Goal: Task Accomplishment & Management: Complete application form

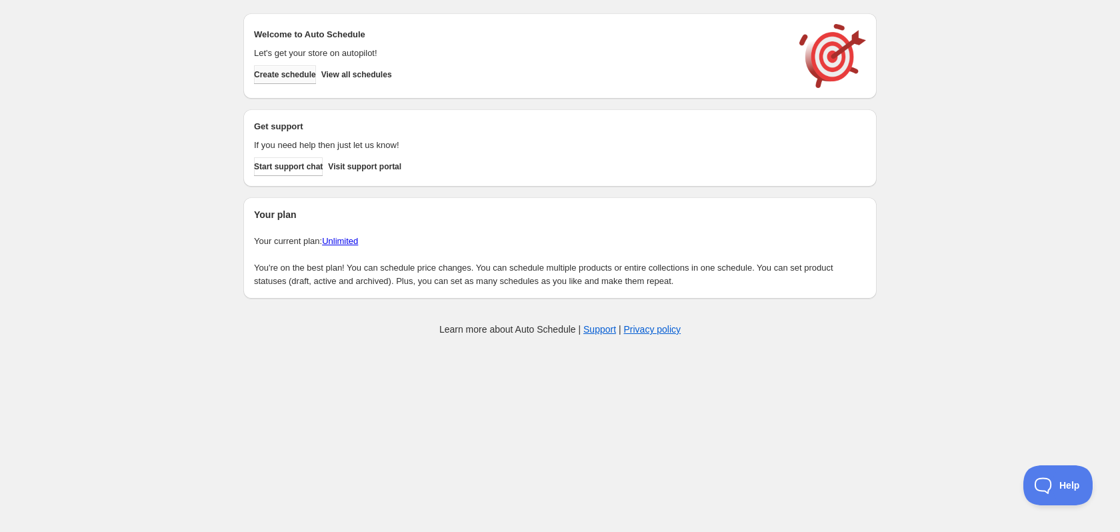
click at [280, 74] on span "Create schedule" at bounding box center [285, 74] width 62 height 11
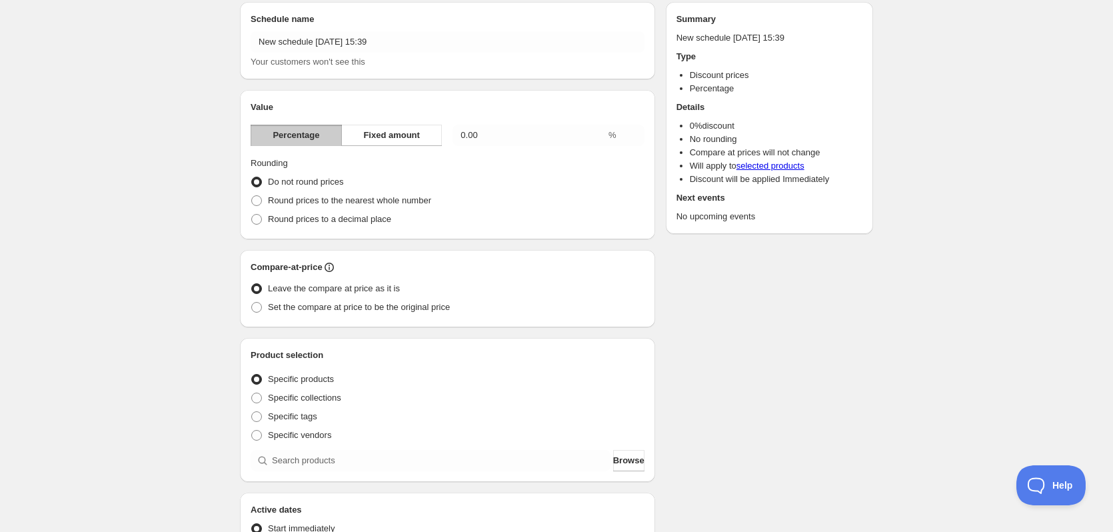
scroll to position [333, 0]
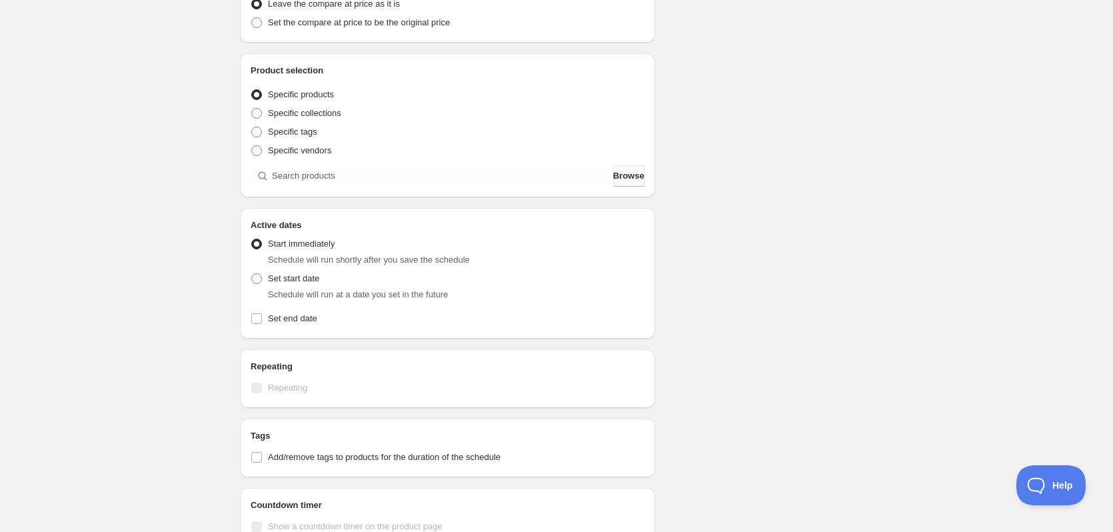
click at [629, 175] on span "Browse" at bounding box center [628, 175] width 31 height 13
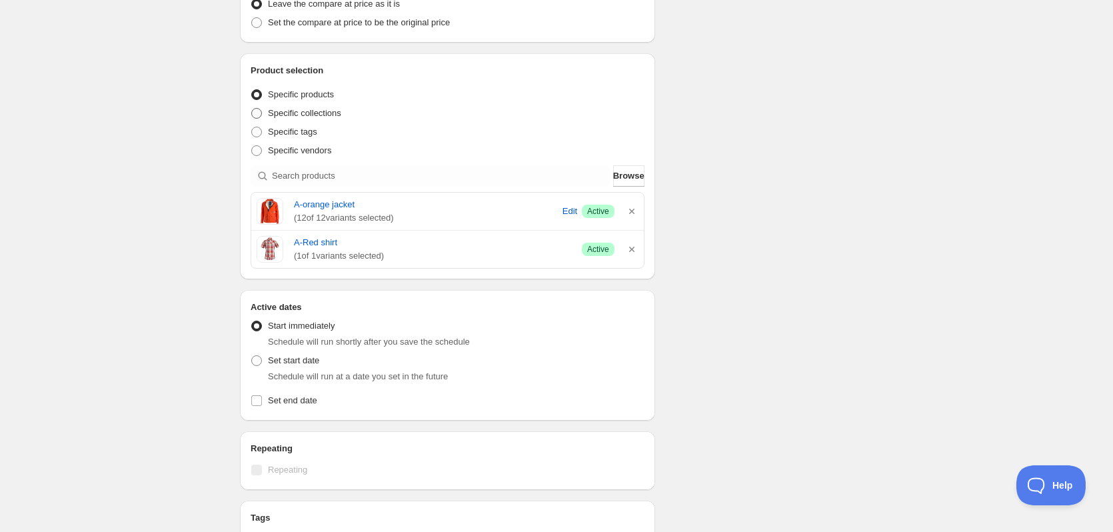
click at [321, 114] on span "Specific collections" at bounding box center [304, 113] width 73 height 10
click at [252, 109] on input "Specific collections" at bounding box center [251, 108] width 1 height 1
radio input "true"
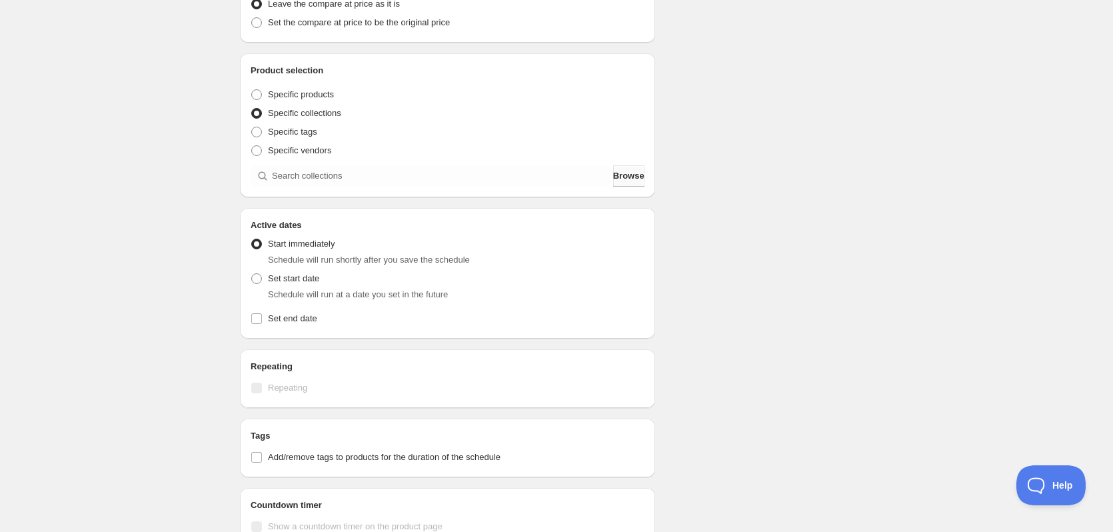
click at [616, 170] on span "Browse" at bounding box center [628, 175] width 31 height 13
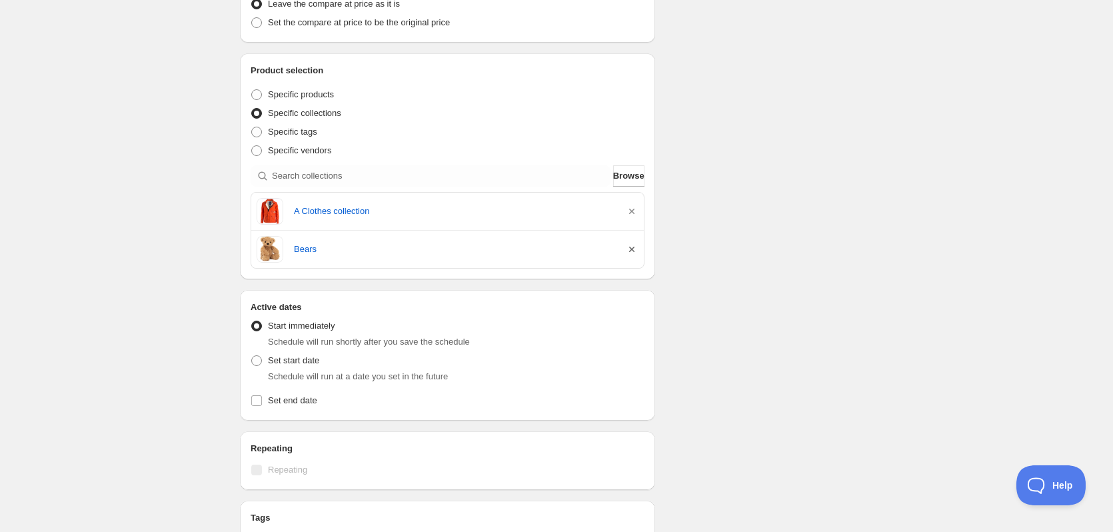
click at [633, 254] on icon "button" at bounding box center [631, 249] width 13 height 13
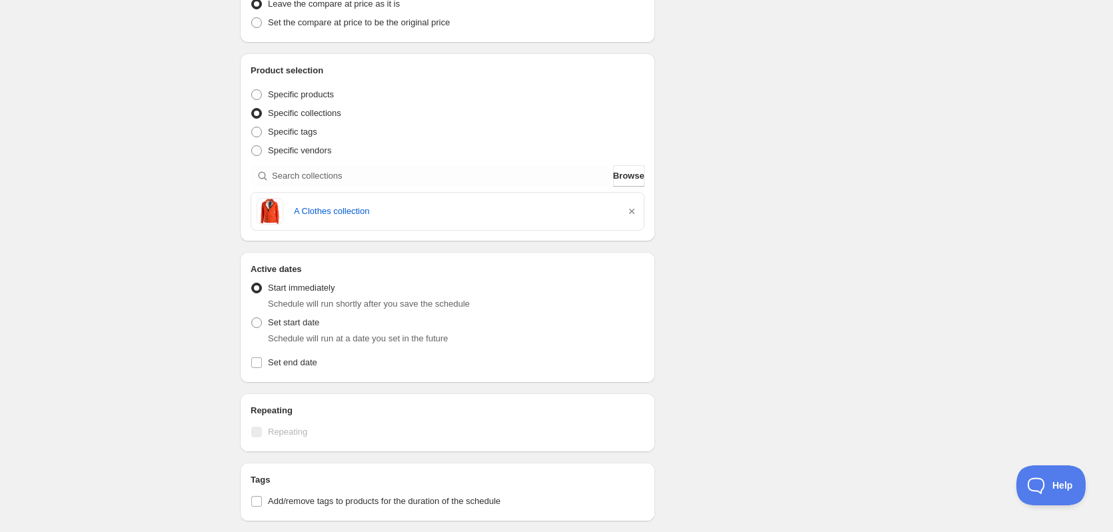
click at [643, 211] on div "A Clothes collection" at bounding box center [447, 211] width 393 height 37
click at [635, 207] on icon "button" at bounding box center [631, 211] width 13 height 13
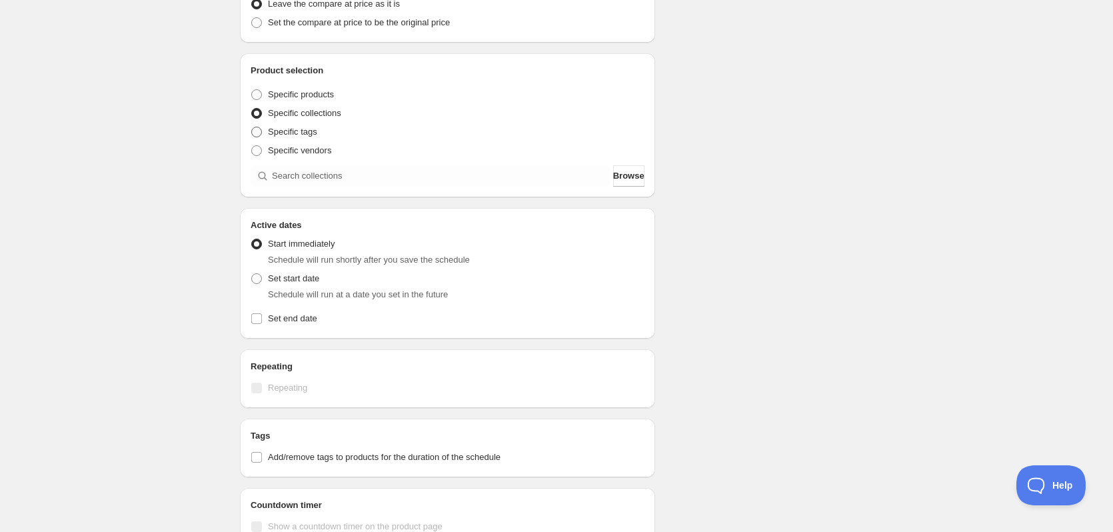
click at [299, 129] on span "Specific tags" at bounding box center [292, 132] width 49 height 10
click at [252, 127] on input "Specific tags" at bounding box center [251, 127] width 1 height 1
radio input "true"
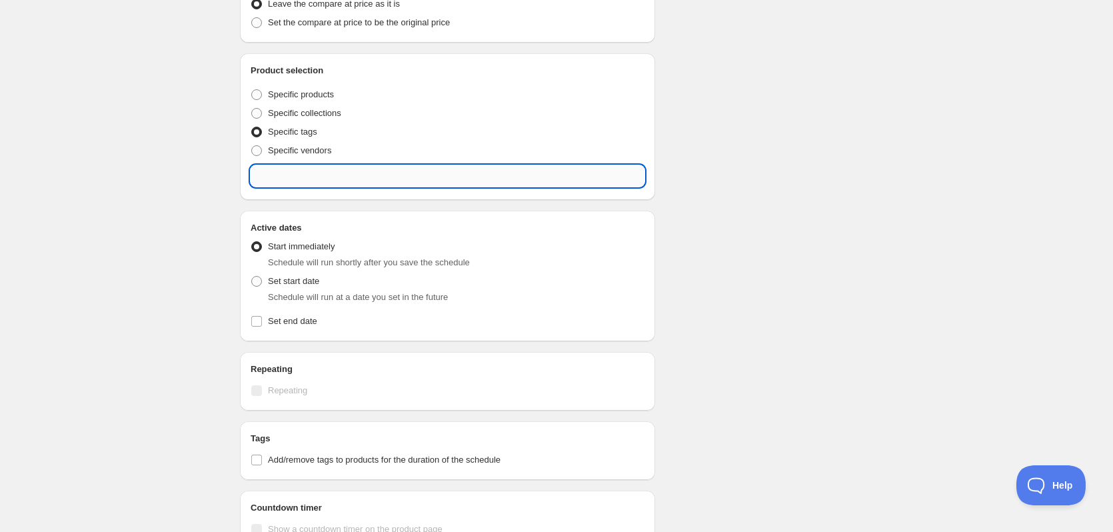
click at [371, 174] on input "text" at bounding box center [448, 175] width 394 height 21
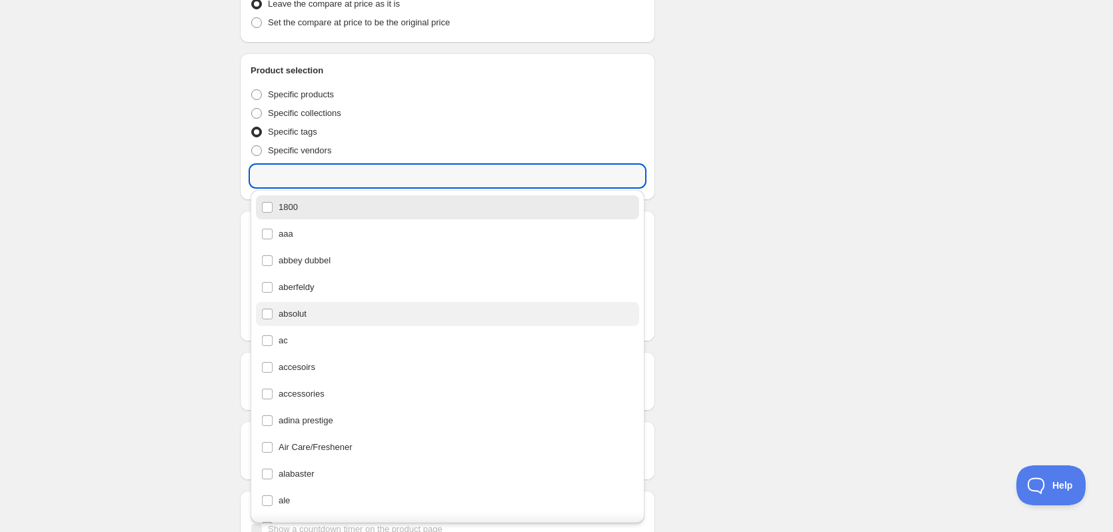
click at [319, 315] on div "absolut" at bounding box center [447, 314] width 373 height 19
type input "absolut"
checkbox input "true"
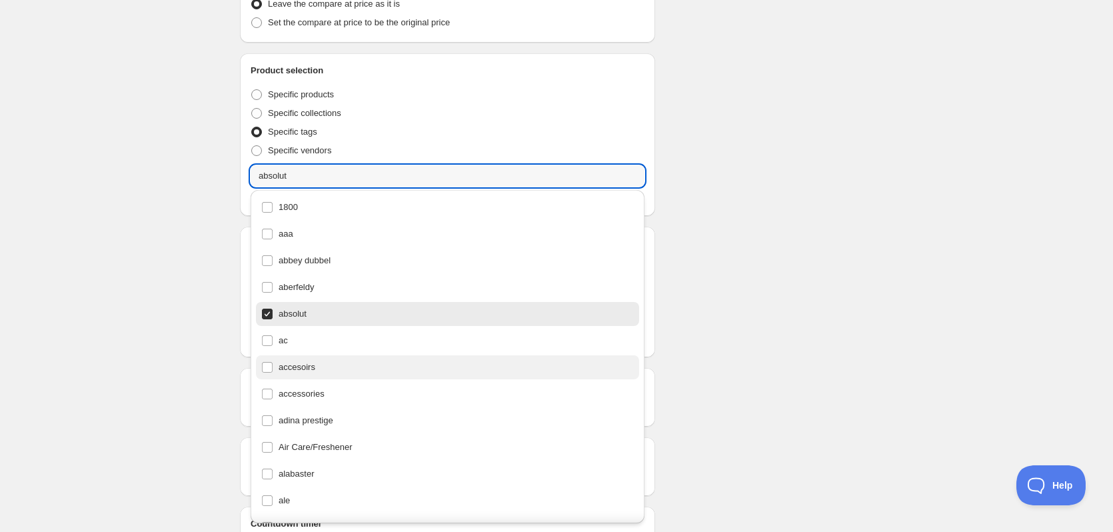
click at [313, 365] on div "accesoirs" at bounding box center [447, 367] width 373 height 19
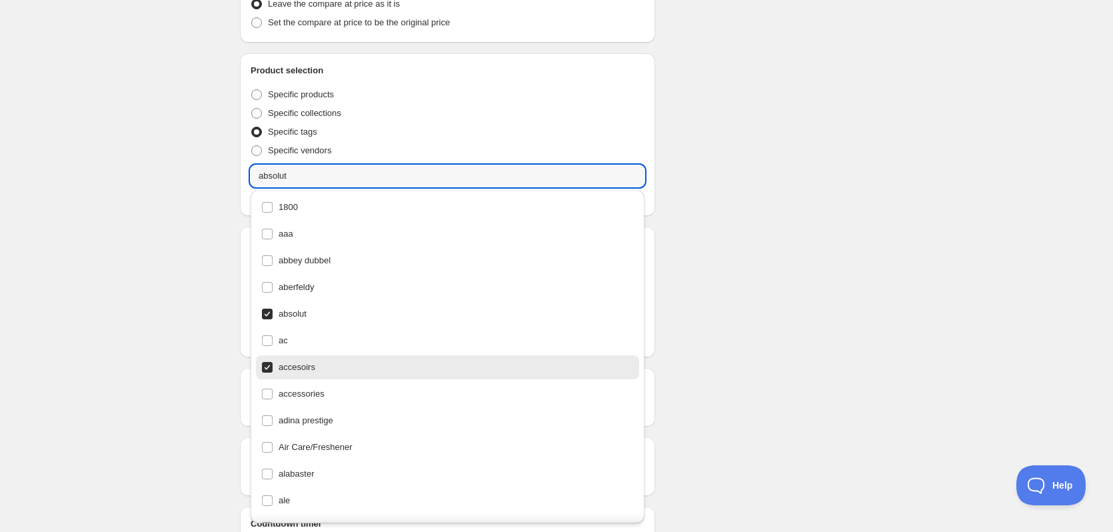
type input "accesoirs"
checkbox input "true"
click at [854, 249] on div "Schedule name New schedule [DATE] 15:39 Your customers won't see this Value Per…" at bounding box center [551, 176] width 644 height 939
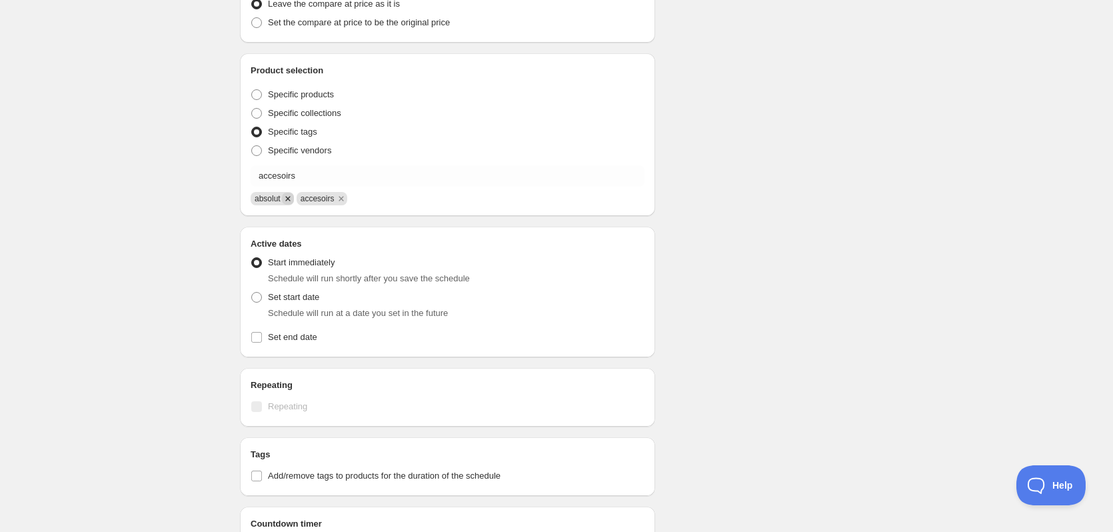
click at [286, 202] on icon "Remove absolut" at bounding box center [288, 199] width 12 height 12
click at [290, 195] on icon "Remove accesoirs" at bounding box center [296, 199] width 12 height 12
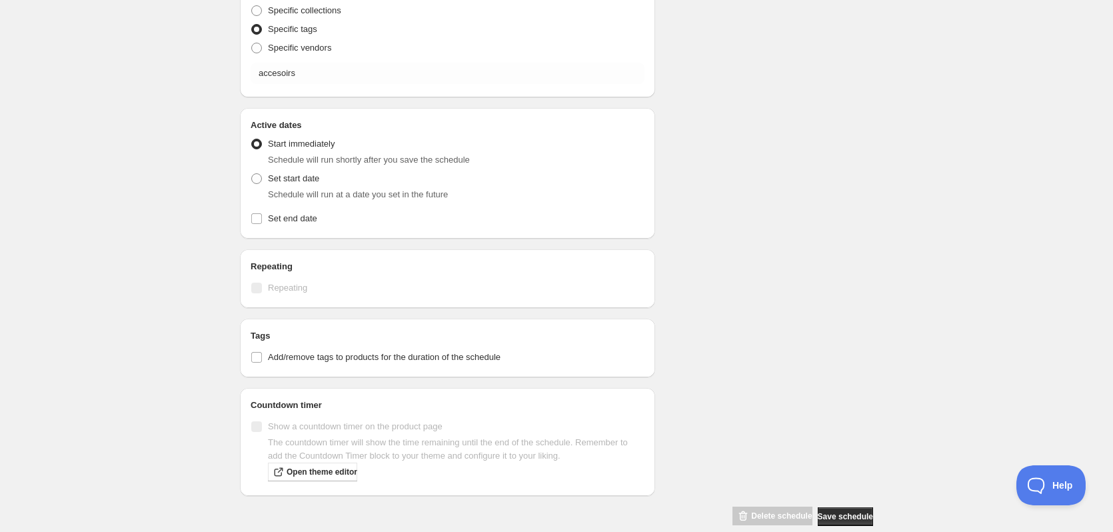
scroll to position [456, 0]
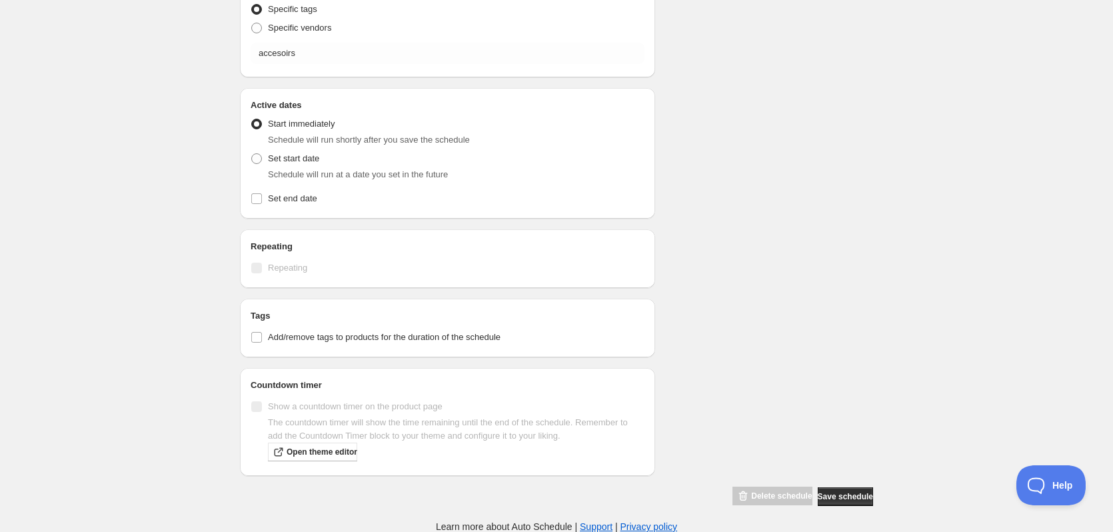
click at [995, 293] on div "New schedule [DATE] 15:39. This page is ready New schedule [DATE] 15:39 Duplica…" at bounding box center [556, 38] width 1113 height 989
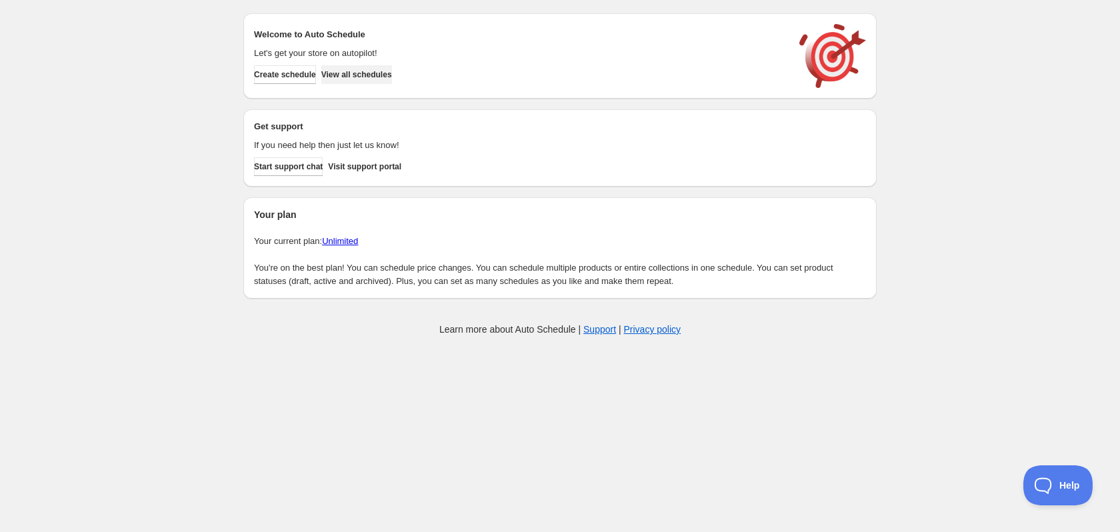
click at [392, 75] on span "View all schedules" at bounding box center [356, 74] width 71 height 11
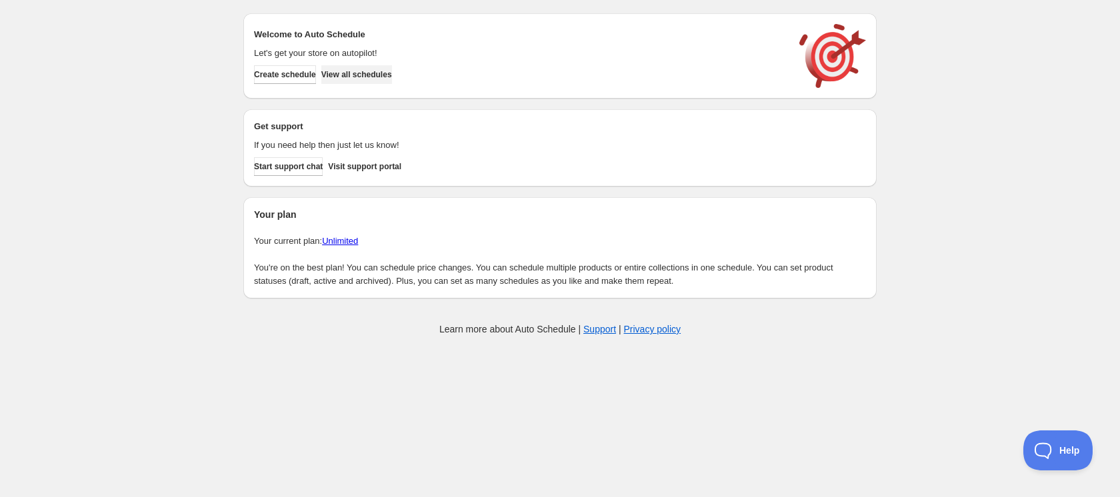
click at [392, 67] on button "View all schedules" at bounding box center [356, 74] width 71 height 19
click at [298, 67] on button "Create schedule" at bounding box center [285, 74] width 62 height 19
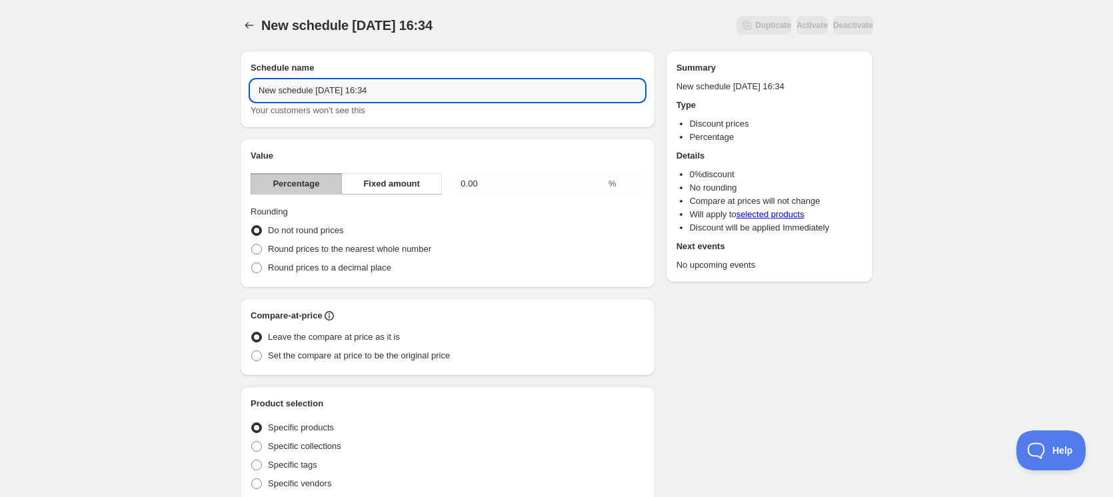
drag, startPoint x: 483, startPoint y: 86, endPoint x: 227, endPoint y: 93, distance: 256.7
click at [227, 93] on div "New schedule [DATE] 16:34. This page is ready New schedule [DATE] 16:34 Duplica…" at bounding box center [556, 480] width 665 height 960
type input "Our first schedule"
click at [1024, 119] on div "Our first schedule. This page is ready Our first schedule Duplicate Activate De…" at bounding box center [556, 493] width 1113 height 987
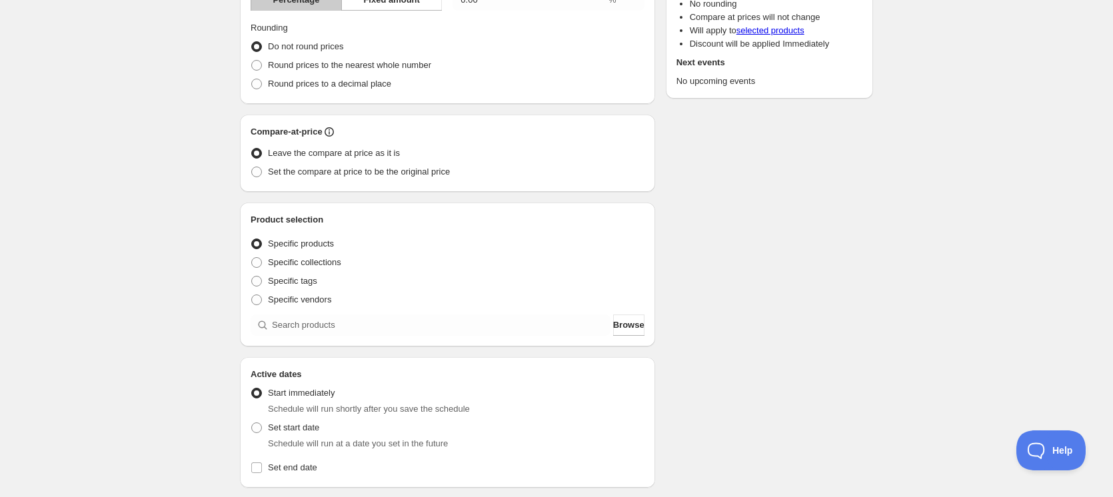
scroll to position [200, 0]
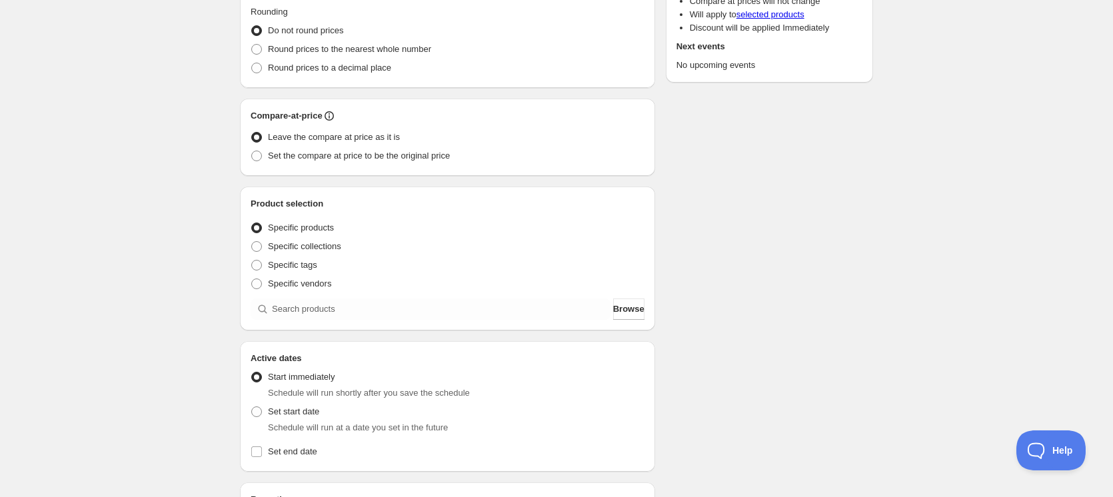
click at [309, 231] on span "Specific products" at bounding box center [301, 228] width 66 height 10
click at [252, 223] on input "Specific products" at bounding box center [251, 223] width 1 height 1
click at [618, 311] on span "Browse" at bounding box center [628, 309] width 31 height 13
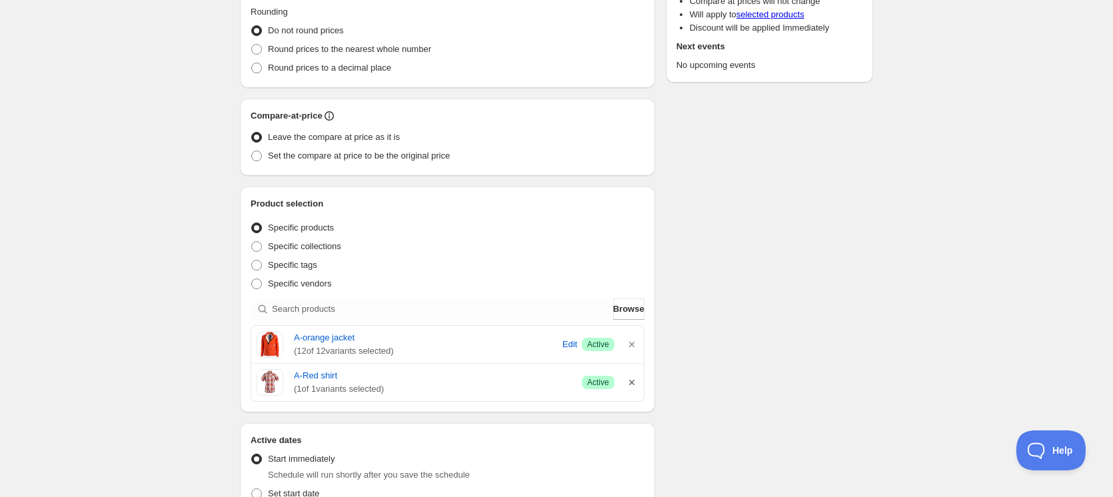
click at [629, 386] on icon "button" at bounding box center [631, 382] width 13 height 13
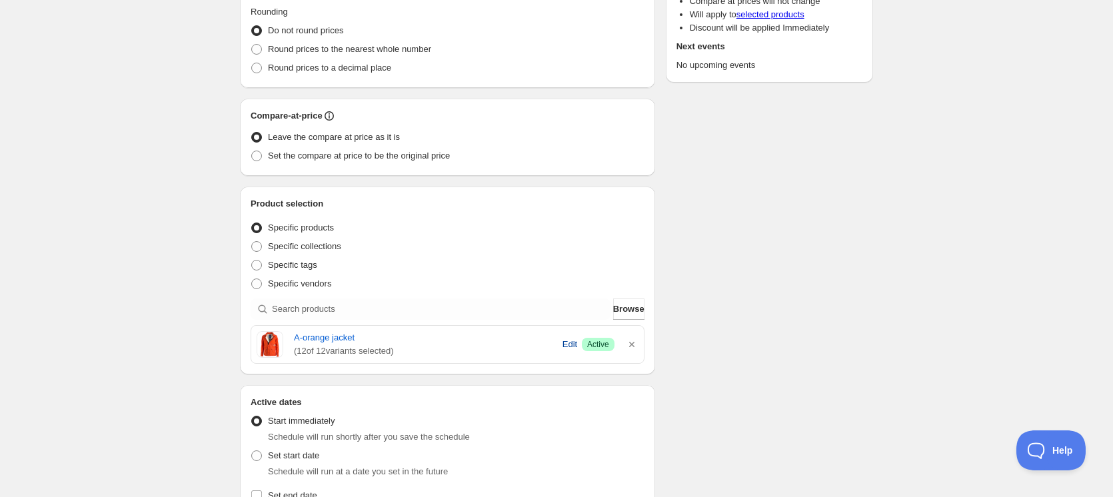
click at [567, 344] on span "Edit" at bounding box center [570, 344] width 15 height 13
click at [316, 247] on span "Specific collections" at bounding box center [304, 246] width 73 height 10
click at [252, 242] on input "Specific collections" at bounding box center [251, 241] width 1 height 1
radio input "true"
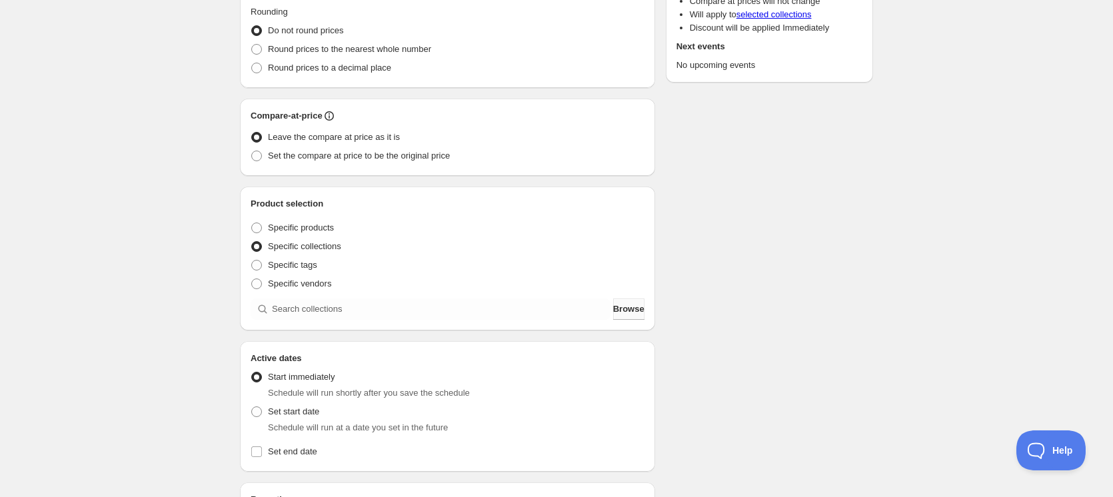
click at [624, 311] on span "Browse" at bounding box center [628, 309] width 31 height 13
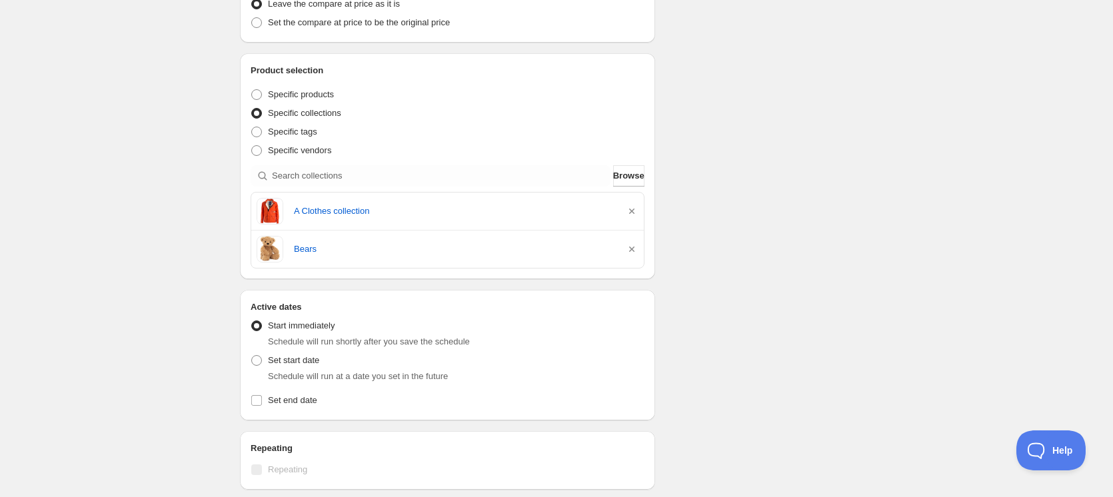
scroll to position [267, 0]
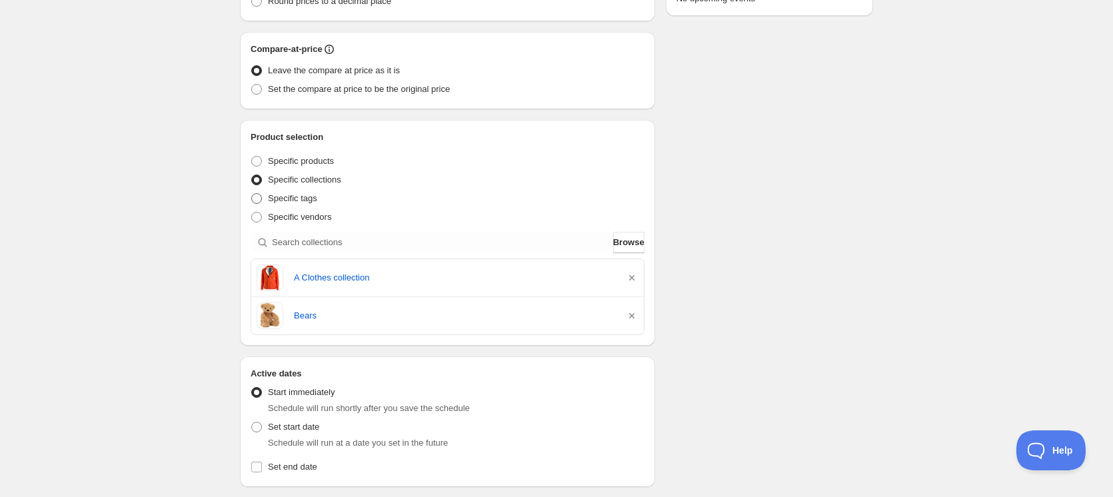
click at [305, 199] on span "Specific tags" at bounding box center [292, 198] width 49 height 10
click at [252, 194] on input "Specific tags" at bounding box center [251, 193] width 1 height 1
radio input "true"
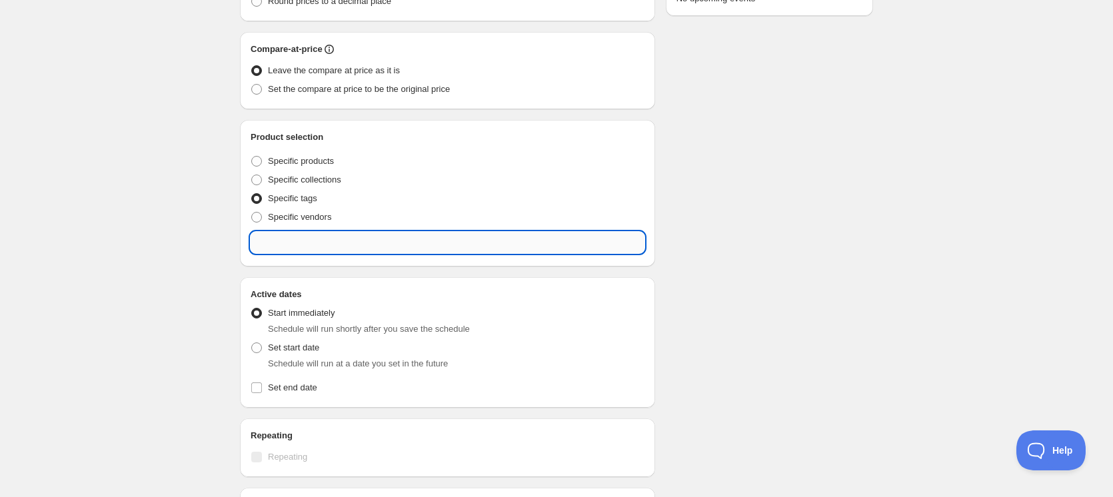
click at [495, 240] on input "text" at bounding box center [448, 242] width 394 height 21
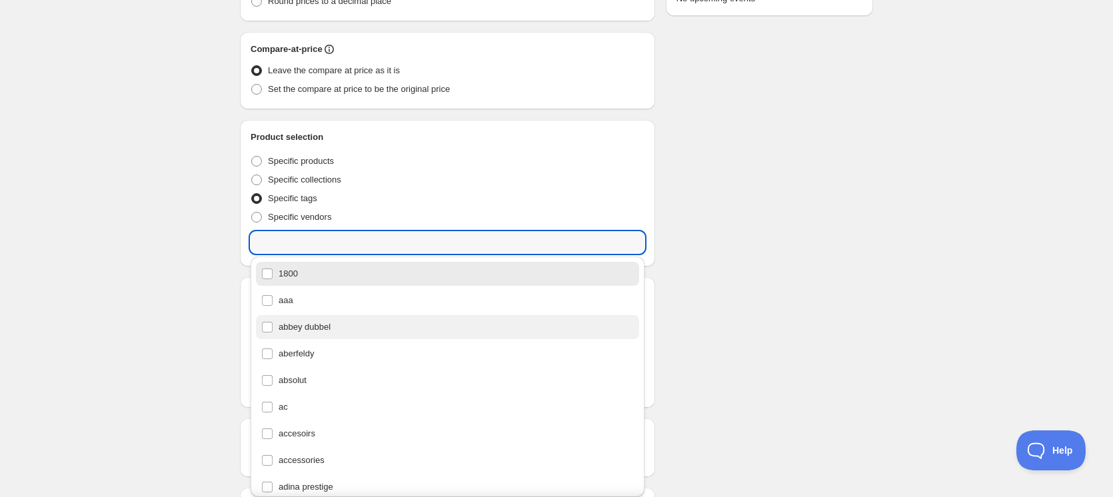
click at [303, 327] on div "abbey dubbel" at bounding box center [447, 327] width 373 height 19
type input "abbey dubbel"
checkbox input "true"
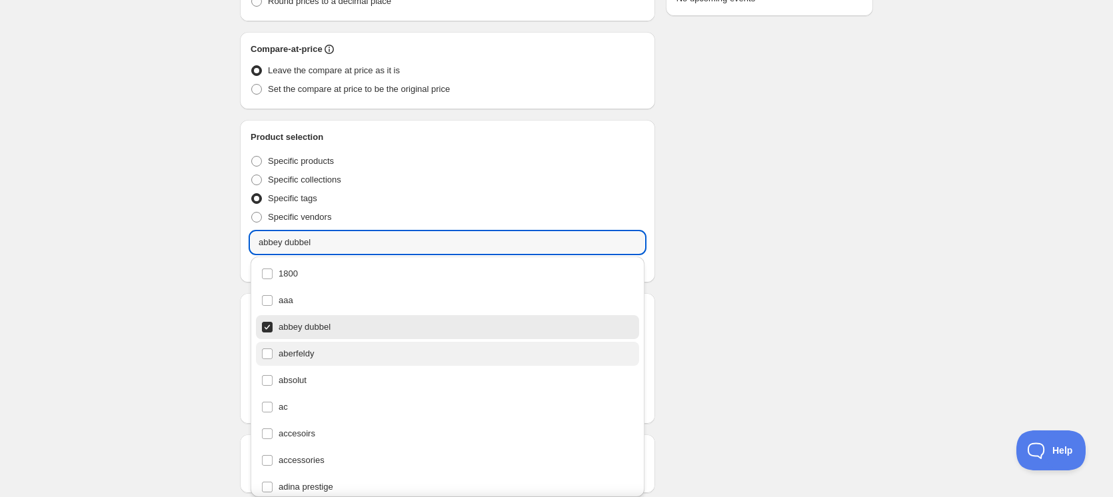
click at [304, 356] on div "aberfeldy" at bounding box center [447, 354] width 373 height 19
type input "aberfeldy"
checkbox input "true"
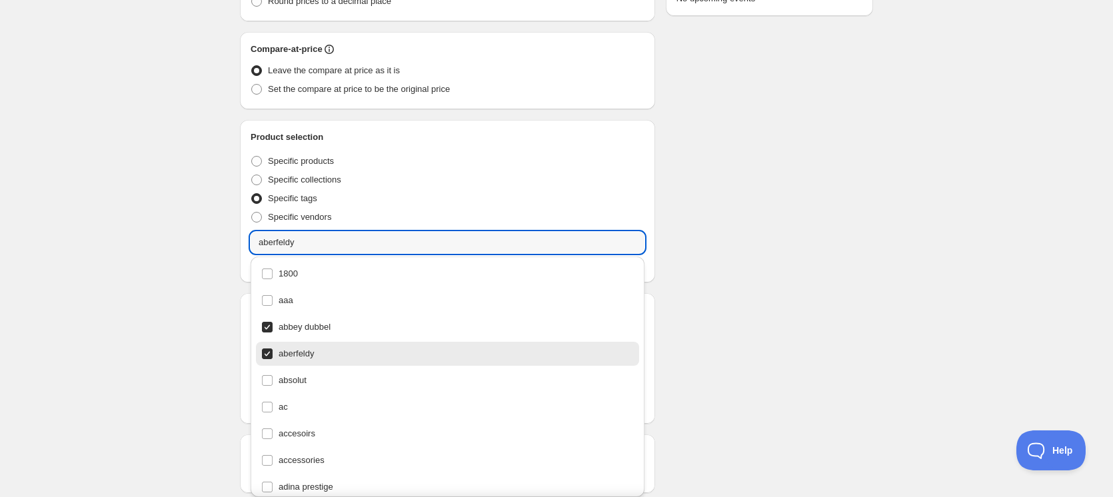
click at [940, 236] on div "Our first schedule. This page is ready Our first schedule Duplicate Activate De…" at bounding box center [556, 235] width 1113 height 1005
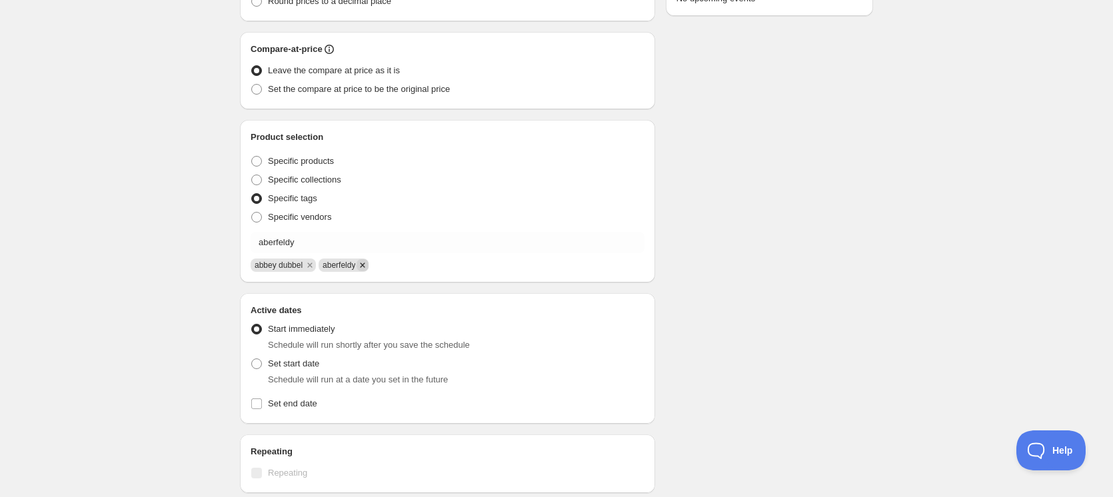
click at [365, 263] on icon "Remove aberfeldy" at bounding box center [363, 265] width 5 height 5
click at [307, 265] on icon "Remove abbey dubbel" at bounding box center [310, 265] width 12 height 12
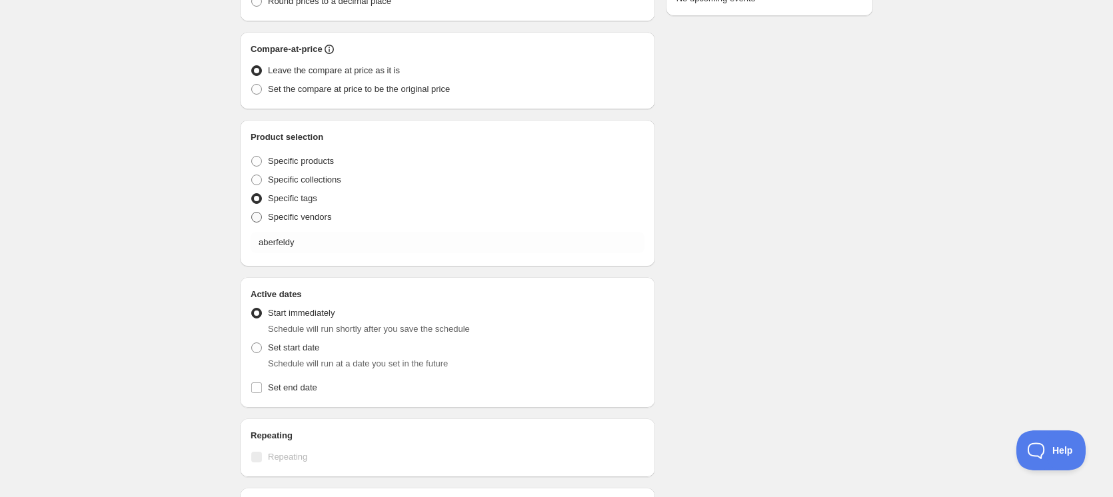
click at [313, 216] on span "Specific vendors" at bounding box center [299, 217] width 63 height 10
click at [252, 213] on input "Specific vendors" at bounding box center [251, 212] width 1 height 1
radio input "true"
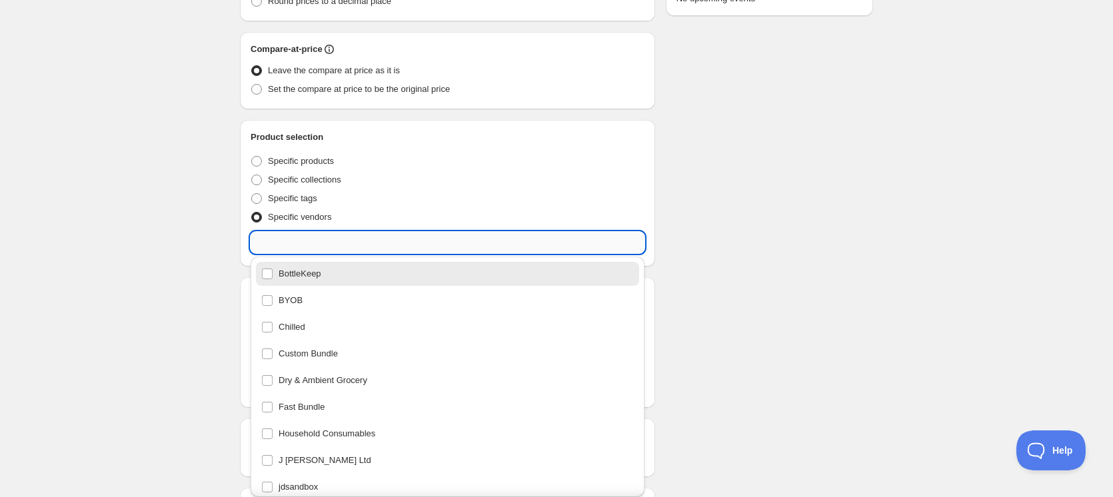
click at [515, 239] on input "text" at bounding box center [448, 242] width 394 height 21
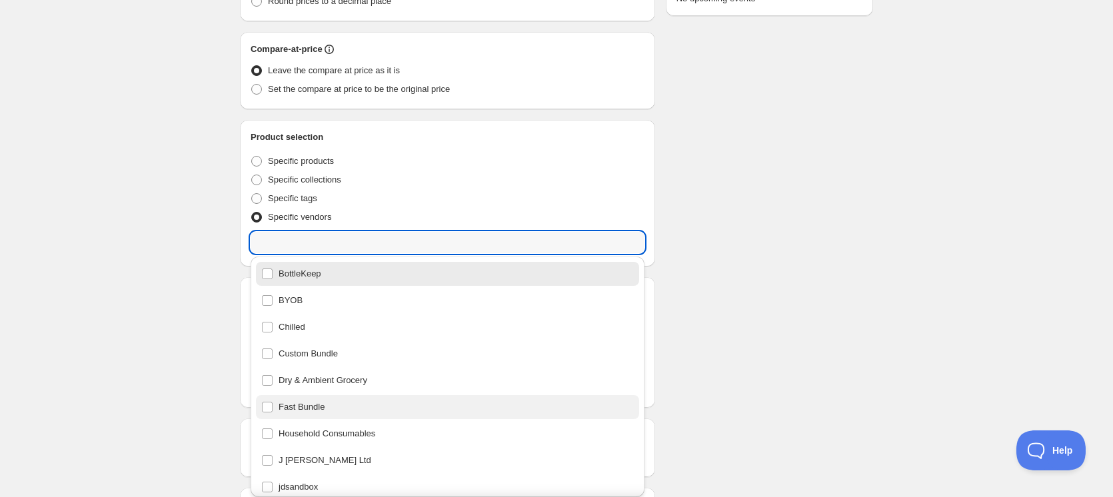
click at [347, 409] on div "Fast Bundle" at bounding box center [447, 407] width 373 height 19
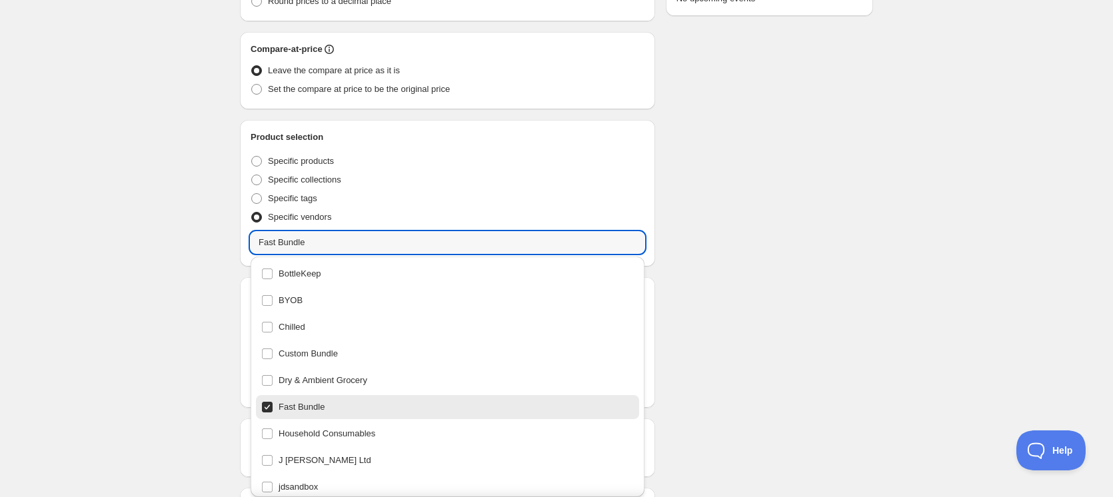
type input "Fast Bundle"
checkbox input "true"
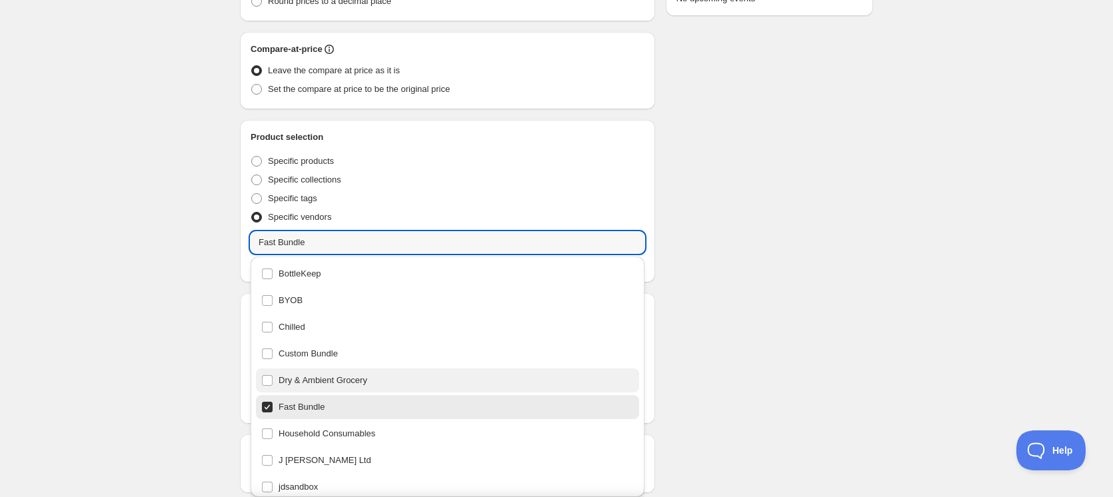
click at [424, 381] on div "Dry & Ambient Grocery" at bounding box center [447, 380] width 373 height 19
type input "Dry & Ambient Grocery"
checkbox input "true"
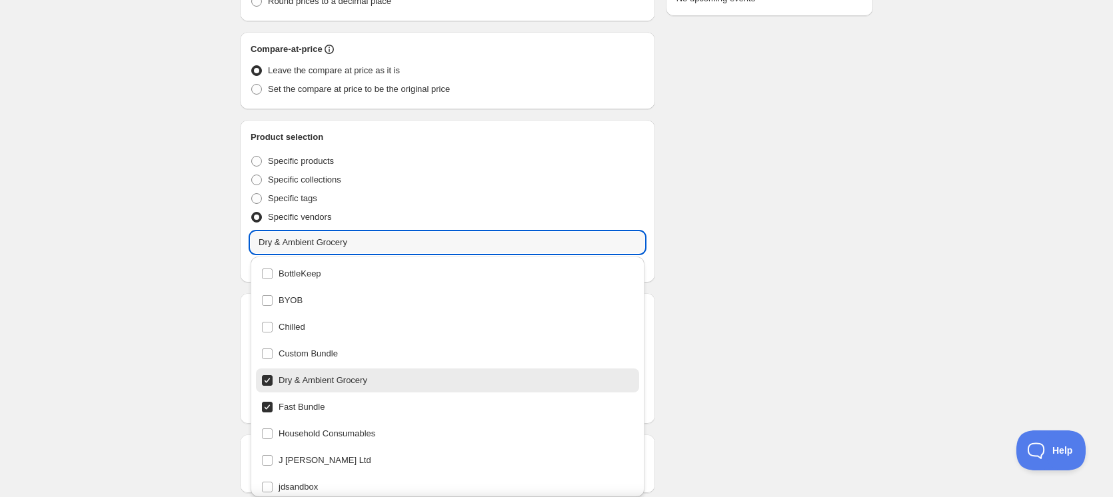
click at [857, 251] on div "Schedule name Our first schedule Your customers won't see this Value Percentage…" at bounding box center [551, 242] width 644 height 939
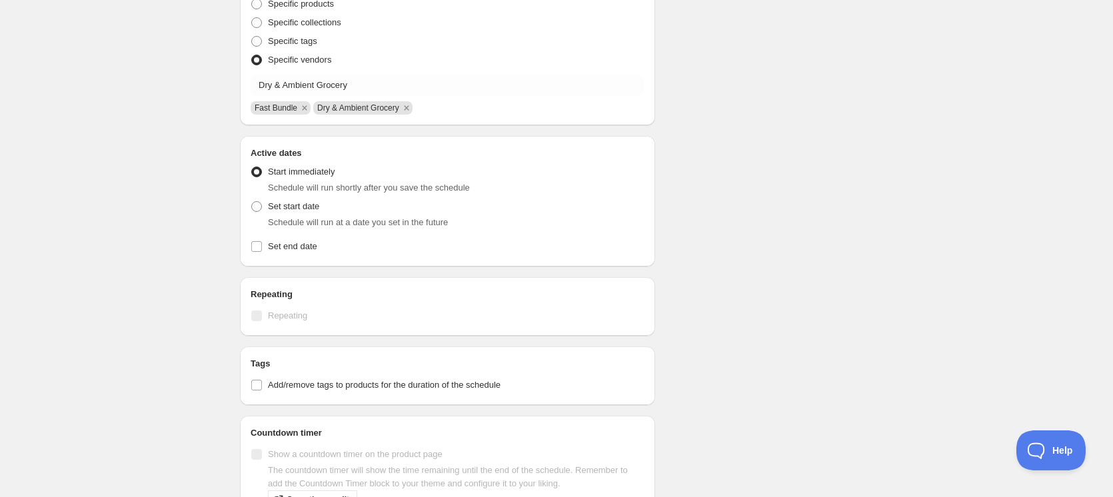
scroll to position [440, 0]
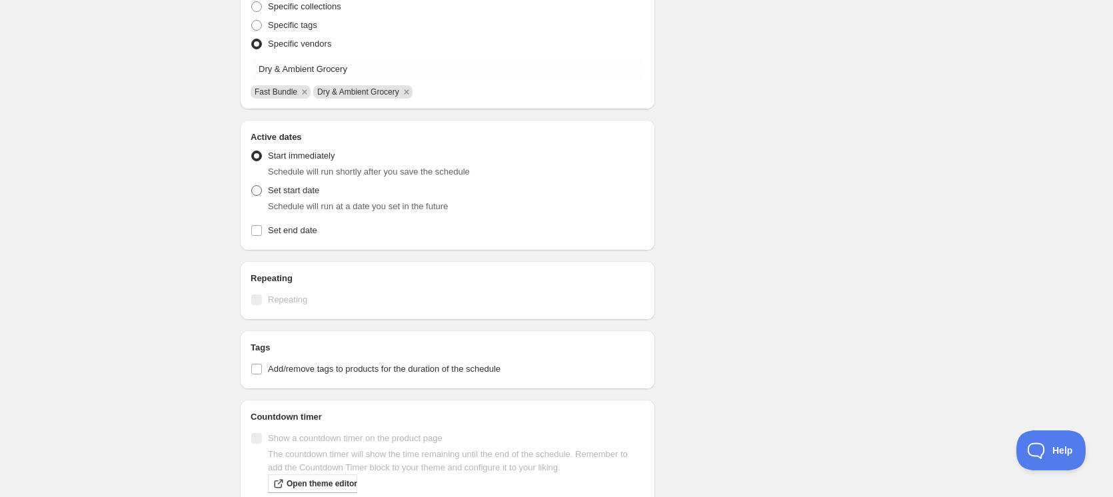
click at [297, 190] on span "Set start date" at bounding box center [293, 190] width 51 height 10
click at [252, 186] on input "Set start date" at bounding box center [251, 185] width 1 height 1
radio input "true"
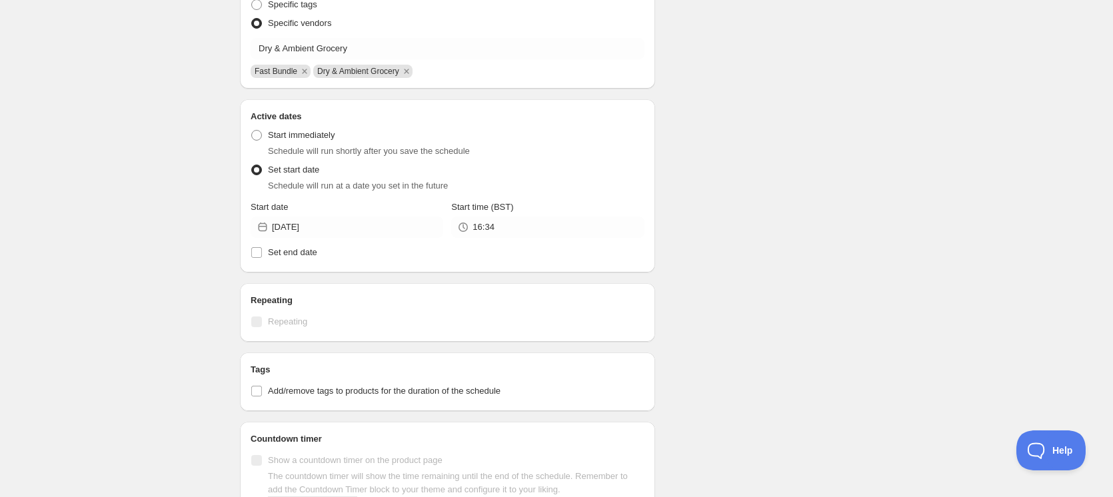
scroll to position [507, 0]
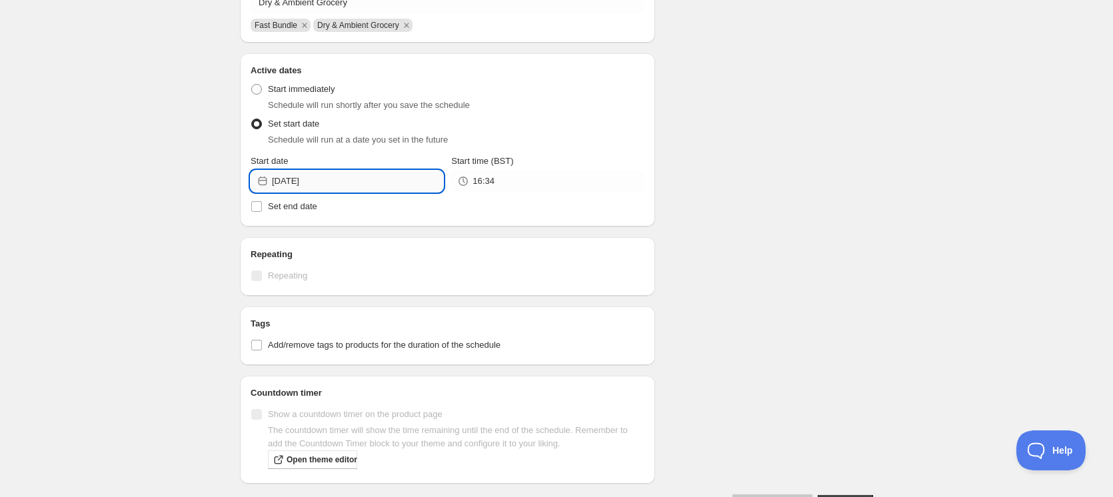
click at [379, 177] on input "[DATE]" at bounding box center [357, 181] width 171 height 21
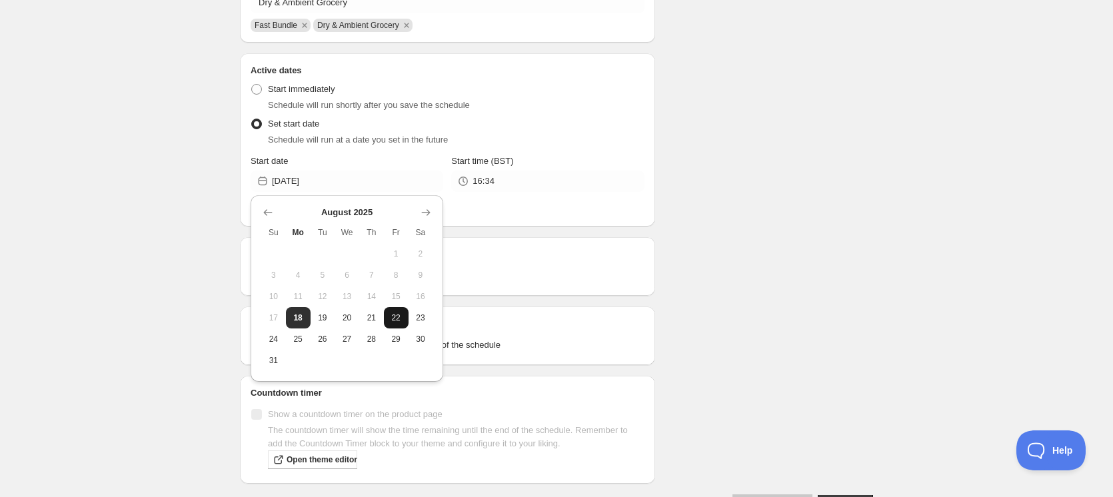
click at [392, 315] on span "22" at bounding box center [396, 318] width 14 height 11
type input "[DATE]"
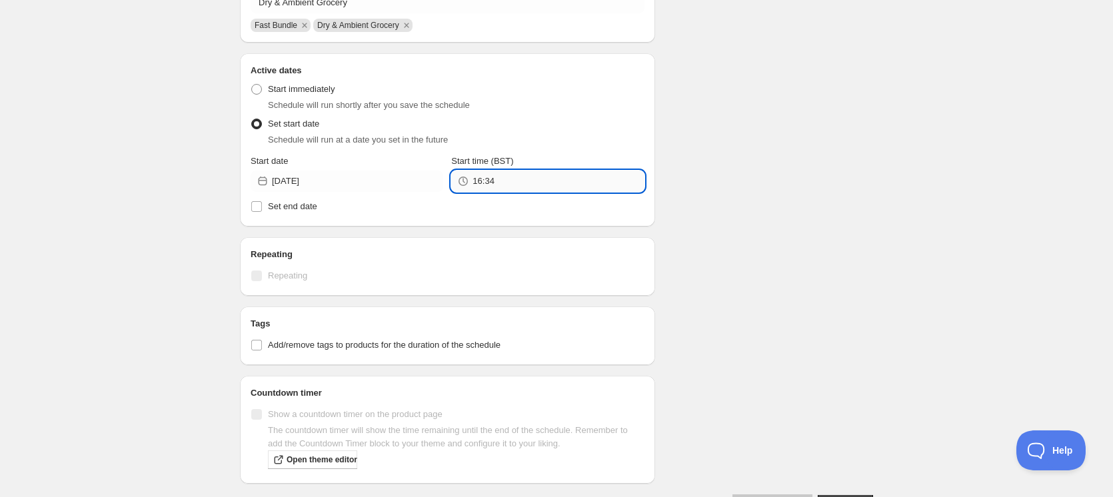
click at [527, 177] on input "16:34" at bounding box center [558, 181] width 171 height 21
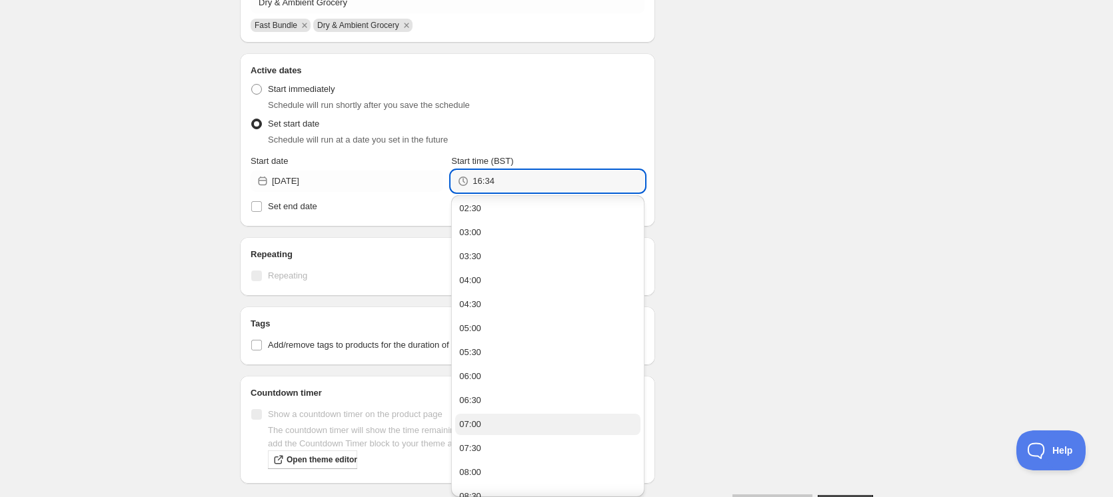
scroll to position [200, 0]
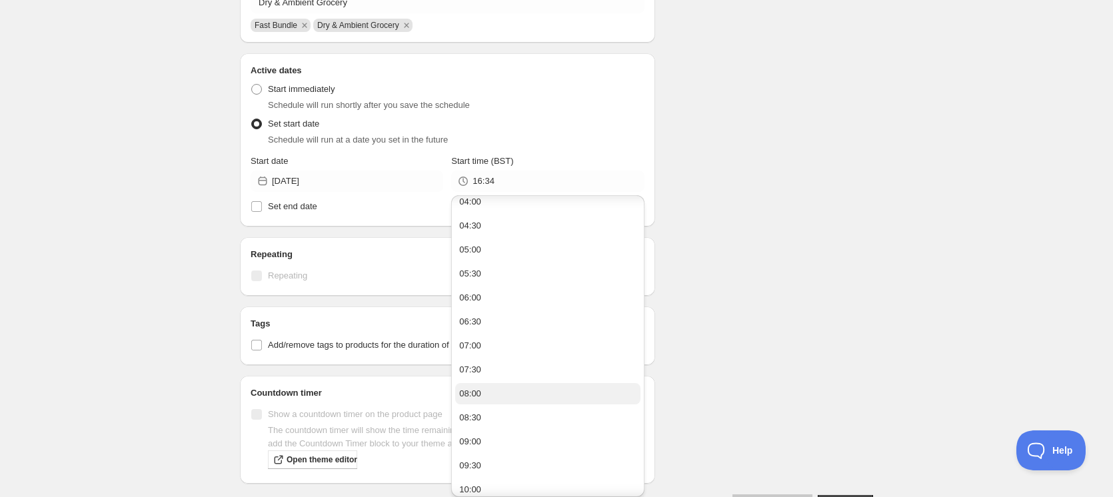
click at [529, 394] on button "08:00" at bounding box center [547, 393] width 185 height 21
type input "08:00"
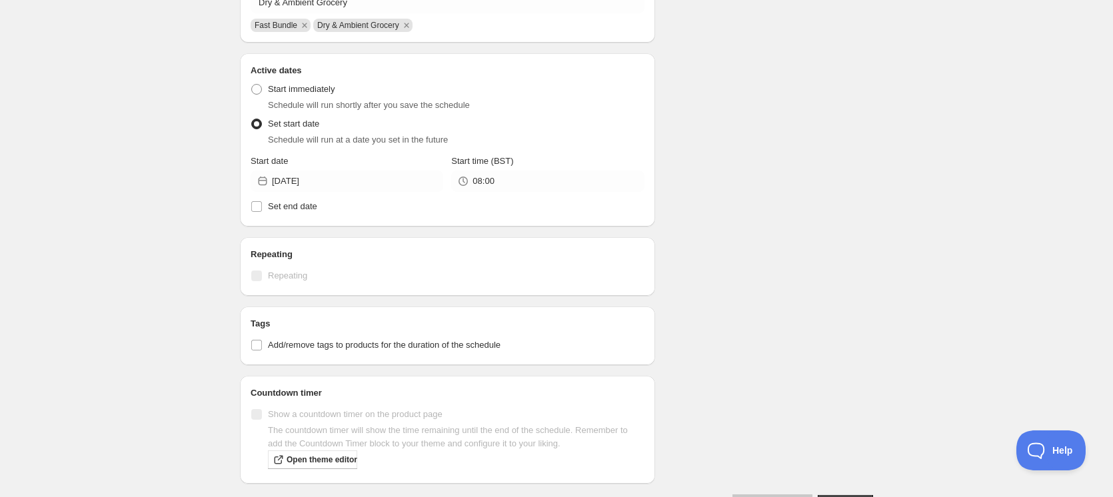
click at [872, 211] on div "Schedule name Our first schedule Your customers won't see this Value Percentage…" at bounding box center [551, 23] width 644 height 981
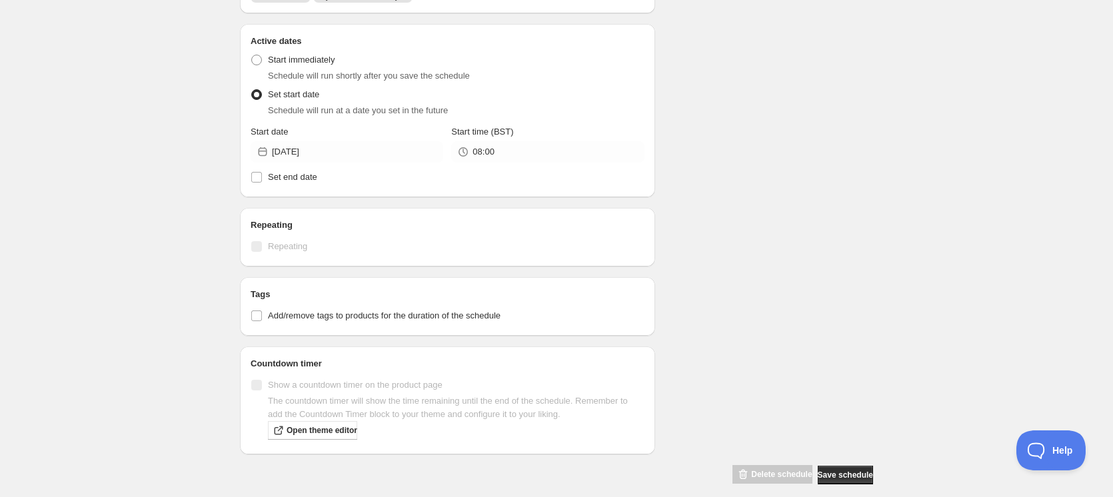
scroll to position [549, 0]
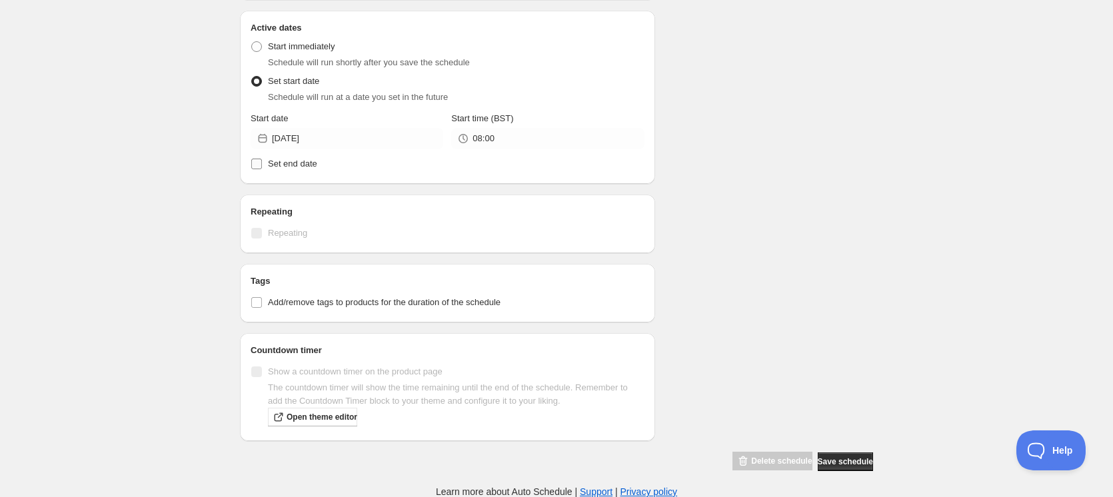
click at [287, 169] on span "Set end date" at bounding box center [292, 164] width 49 height 10
click at [262, 169] on input "Set end date" at bounding box center [256, 164] width 11 height 11
checkbox input "true"
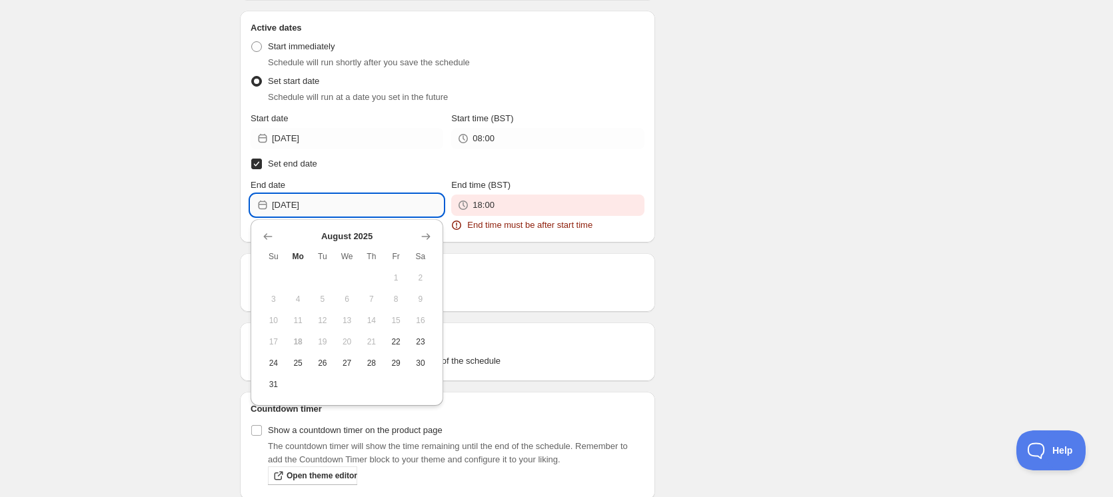
click at [394, 203] on input "[DATE]" at bounding box center [357, 205] width 171 height 21
drag, startPoint x: 403, startPoint y: 368, endPoint x: 537, endPoint y: 262, distance: 171.4
click at [402, 368] on span "29" at bounding box center [396, 363] width 14 height 11
type input "[DATE]"
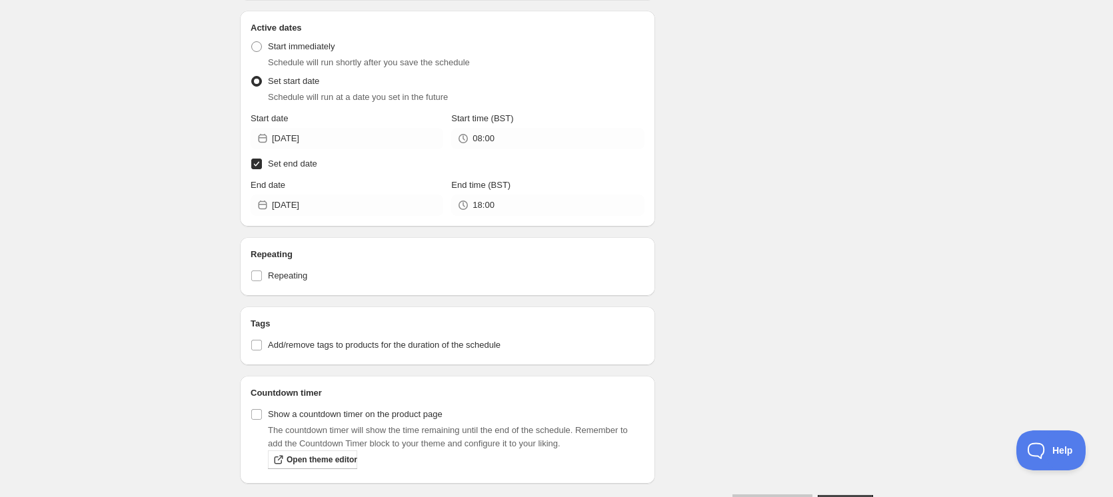
click at [823, 208] on div "Schedule name Our first schedule Your customers won't see this Value Percentage…" at bounding box center [551, 3] width 644 height 1024
click at [273, 274] on span "Repeating" at bounding box center [287, 276] width 39 height 10
click at [262, 274] on input "Repeating" at bounding box center [256, 276] width 11 height 11
checkbox input "true"
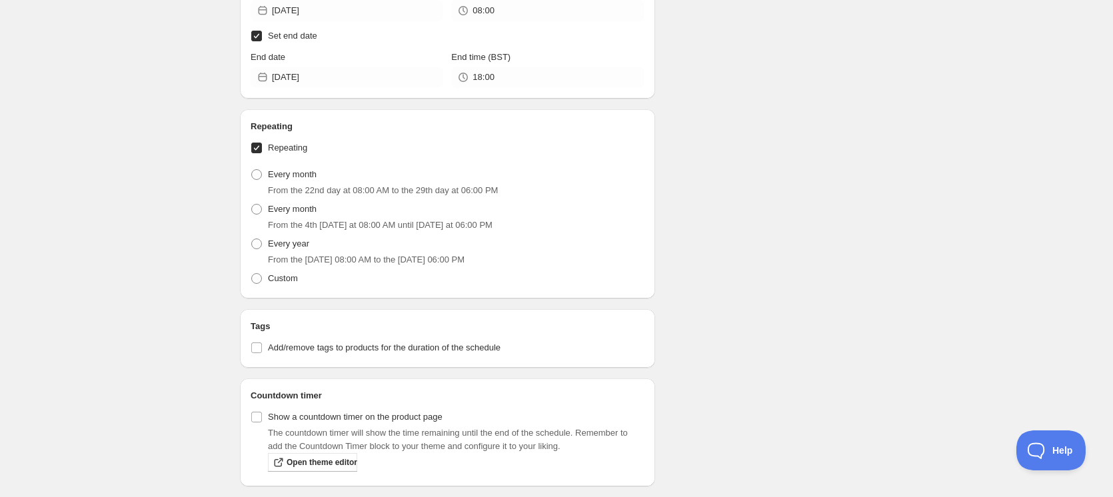
scroll to position [616, 0]
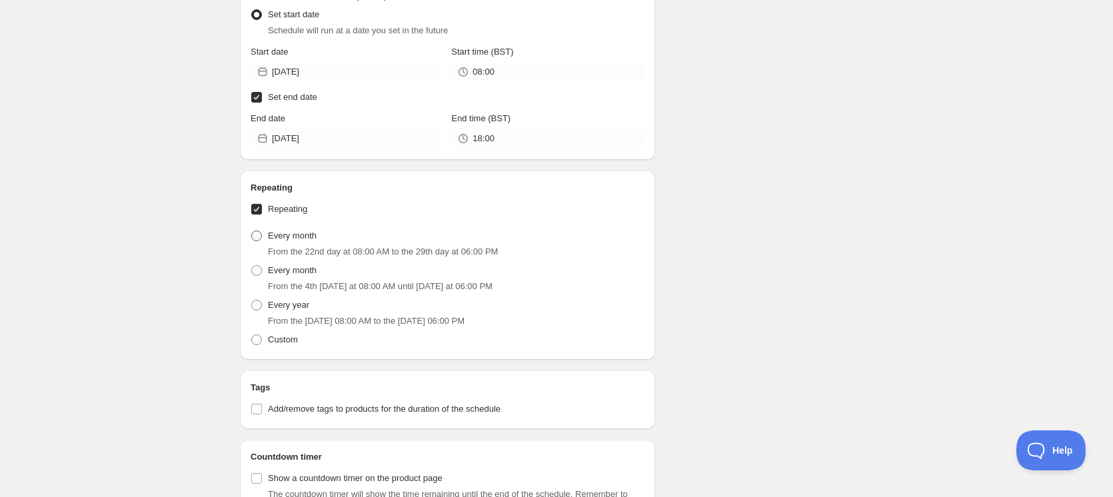
click at [299, 238] on span "Every month" at bounding box center [292, 236] width 49 height 10
click at [252, 231] on input "Every month" at bounding box center [251, 231] width 1 height 1
radio input "true"
click at [299, 268] on span "Every month" at bounding box center [292, 270] width 49 height 10
click at [252, 266] on input "Every month" at bounding box center [251, 265] width 1 height 1
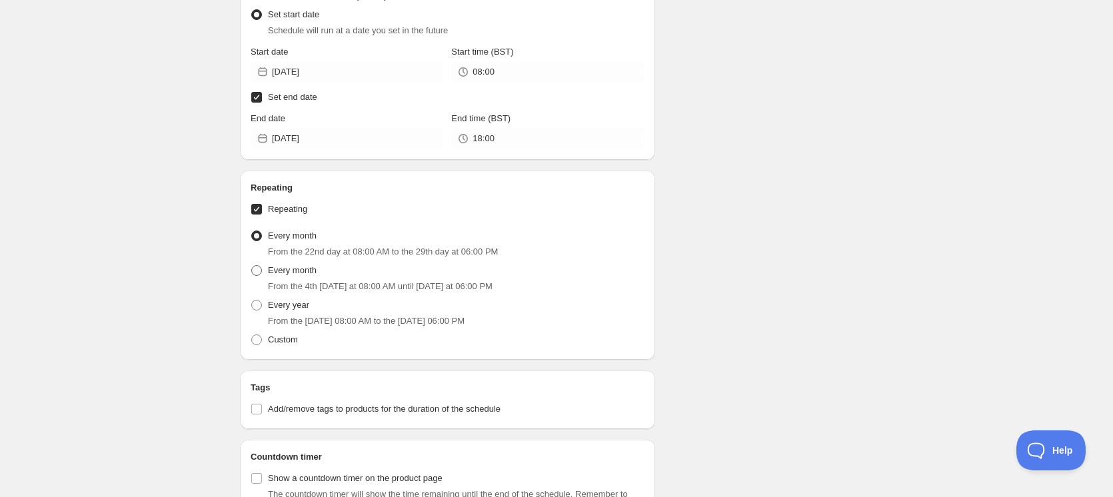
radio input "true"
click at [299, 307] on span "Every year" at bounding box center [288, 305] width 41 height 10
click at [252, 301] on input "Every year" at bounding box center [251, 300] width 1 height 1
radio input "true"
click at [284, 338] on span "Custom" at bounding box center [283, 340] width 30 height 10
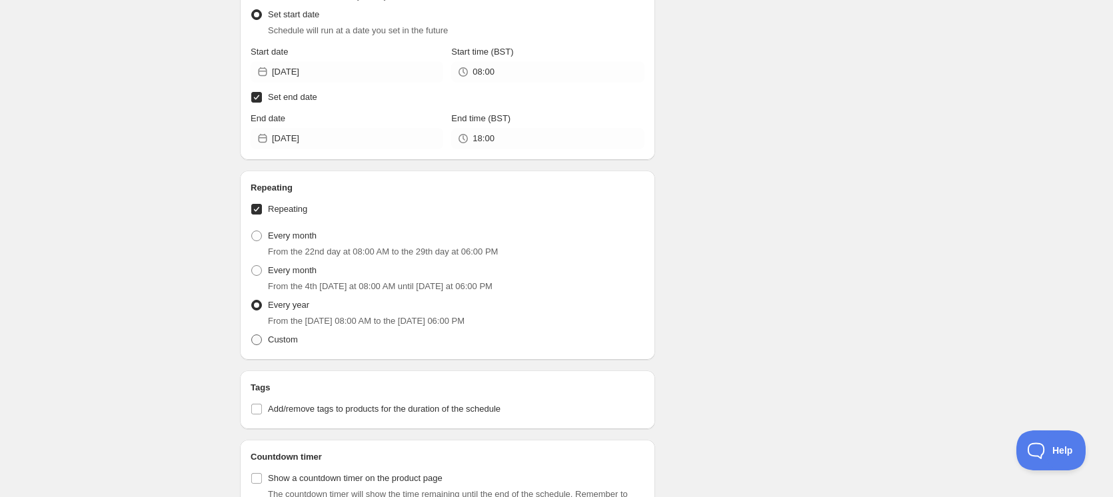
click at [252, 335] on input "Custom" at bounding box center [251, 335] width 1 height 1
radio input "true"
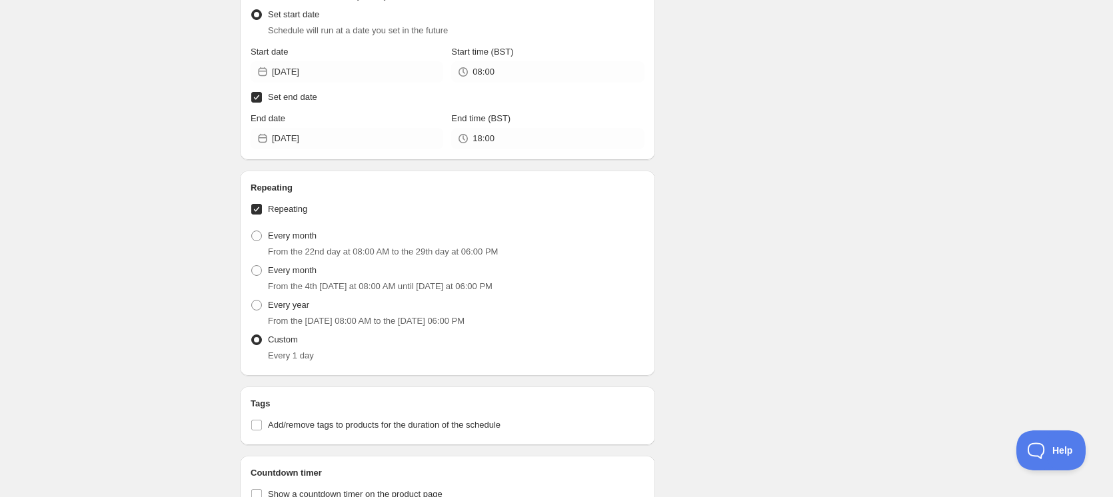
click at [285, 341] on span "Custom" at bounding box center [283, 340] width 30 height 10
click at [252, 335] on input "Custom" at bounding box center [251, 335] width 1 height 1
click at [297, 232] on span "Every month" at bounding box center [292, 236] width 49 height 10
click at [252, 231] on input "Every month" at bounding box center [251, 231] width 1 height 1
radio input "true"
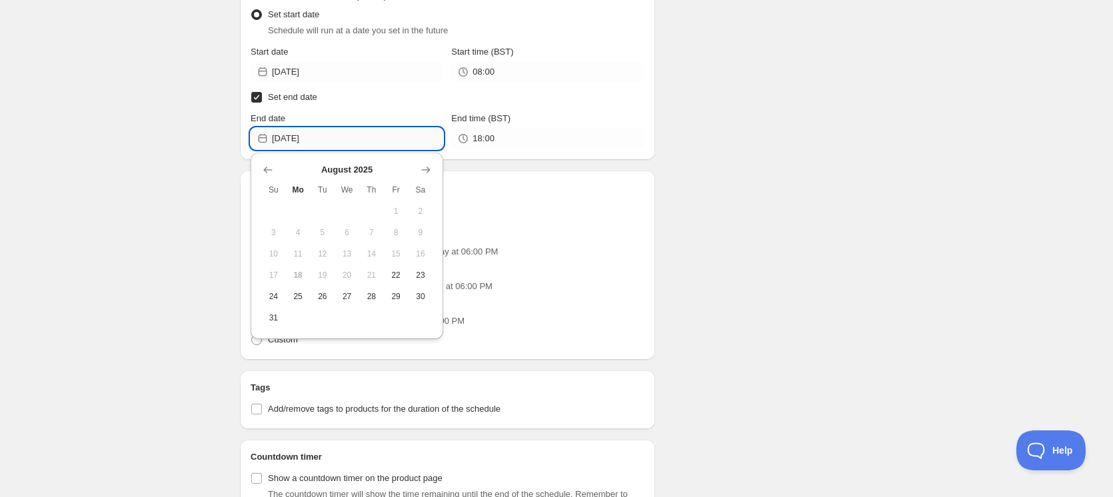
click at [371, 142] on input "[DATE]" at bounding box center [357, 138] width 171 height 21
click at [428, 273] on button "23" at bounding box center [421, 275] width 25 height 21
type input "[DATE]"
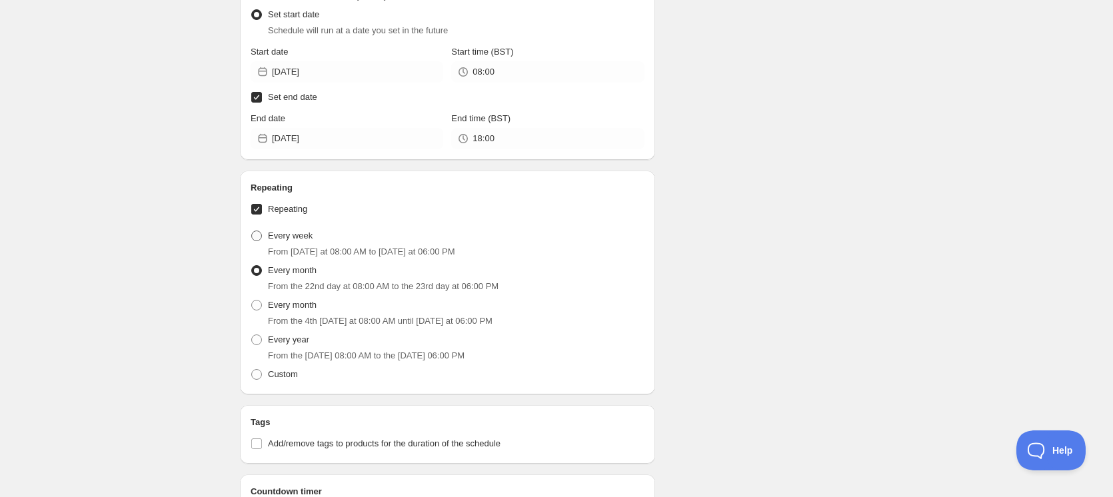
click at [298, 243] on label "Every week" at bounding box center [282, 236] width 62 height 19
click at [252, 231] on input "Every week" at bounding box center [251, 231] width 1 height 1
radio input "true"
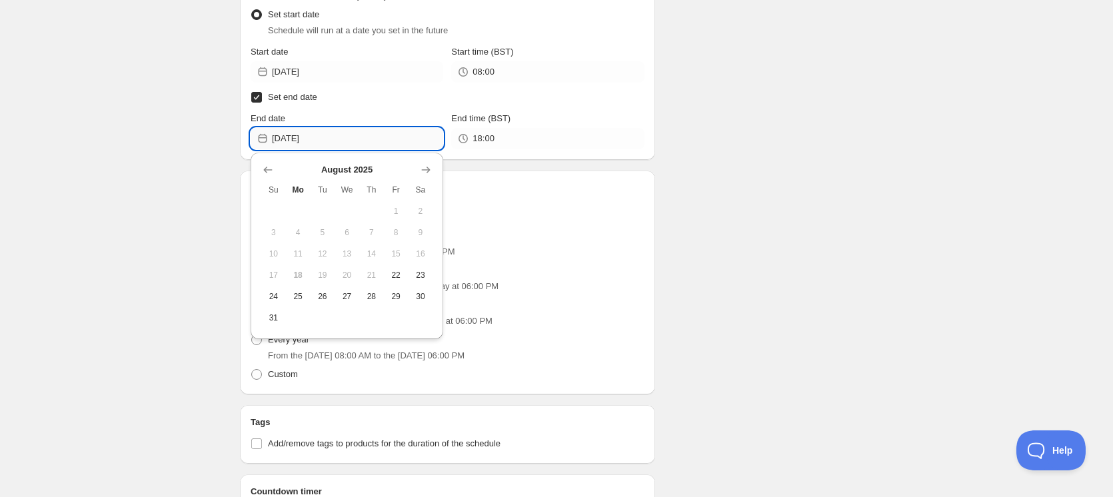
click at [386, 135] on input "[DATE]" at bounding box center [357, 138] width 171 height 21
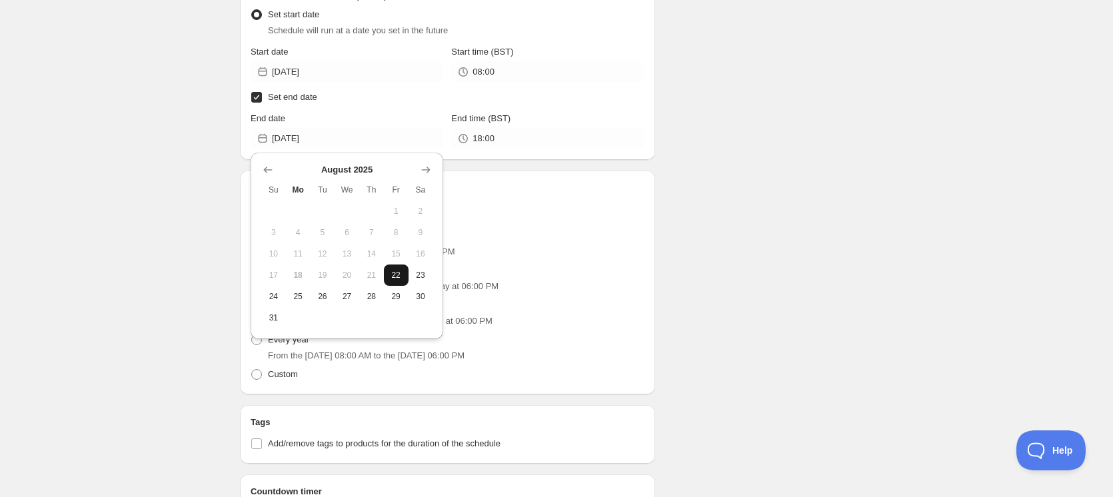
click at [395, 274] on span "22" at bounding box center [396, 275] width 14 height 11
type input "[DATE]"
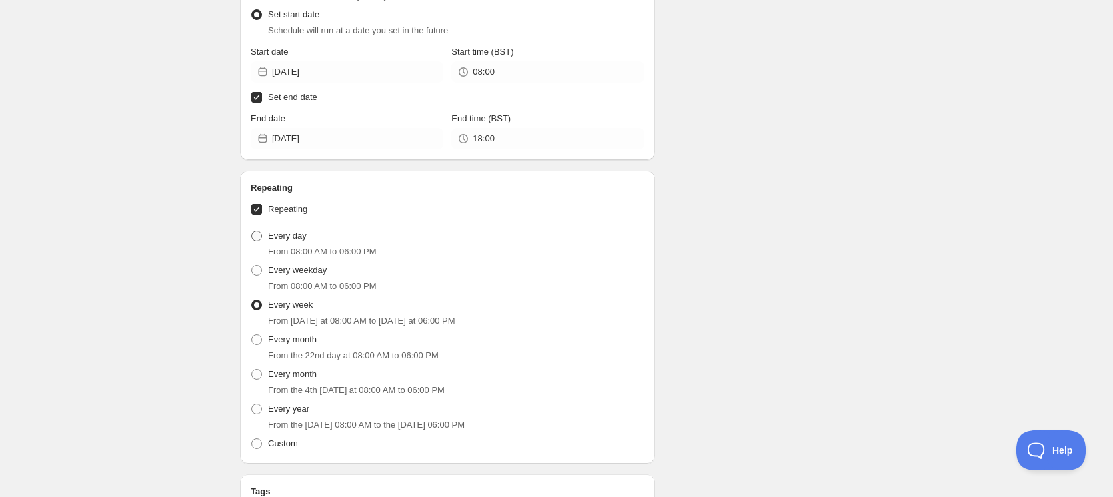
click at [292, 234] on span "Every day" at bounding box center [287, 236] width 39 height 10
click at [252, 231] on input "Every day" at bounding box center [251, 231] width 1 height 1
radio input "true"
click at [310, 275] on span "Every weekday" at bounding box center [297, 270] width 59 height 10
click at [252, 266] on input "Every weekday" at bounding box center [251, 265] width 1 height 1
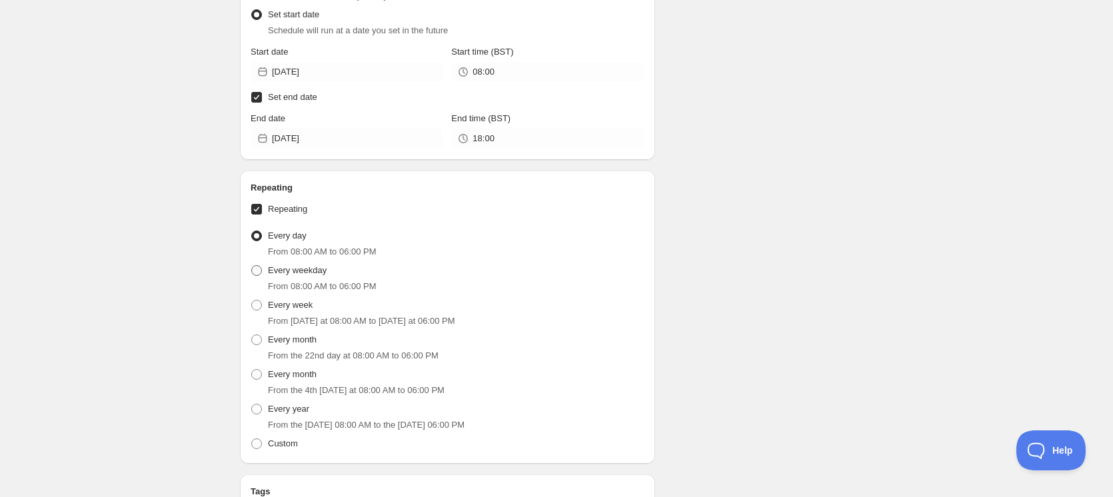
radio input "true"
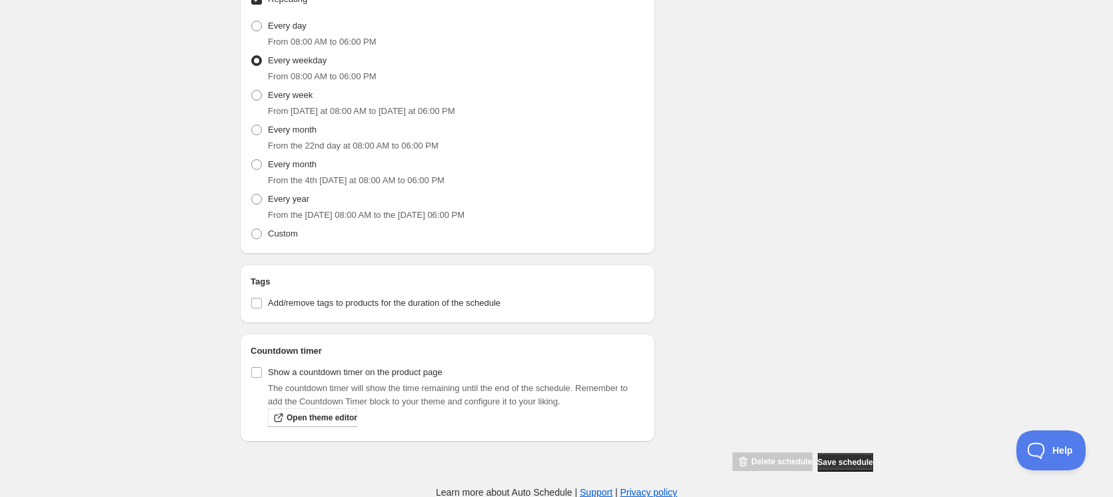
scroll to position [827, 0]
click at [392, 303] on span "Add/remove tags to products for the duration of the schedule" at bounding box center [384, 302] width 233 height 10
click at [262, 303] on input "Add/remove tags to products for the duration of the schedule" at bounding box center [256, 302] width 11 height 11
checkbox input "true"
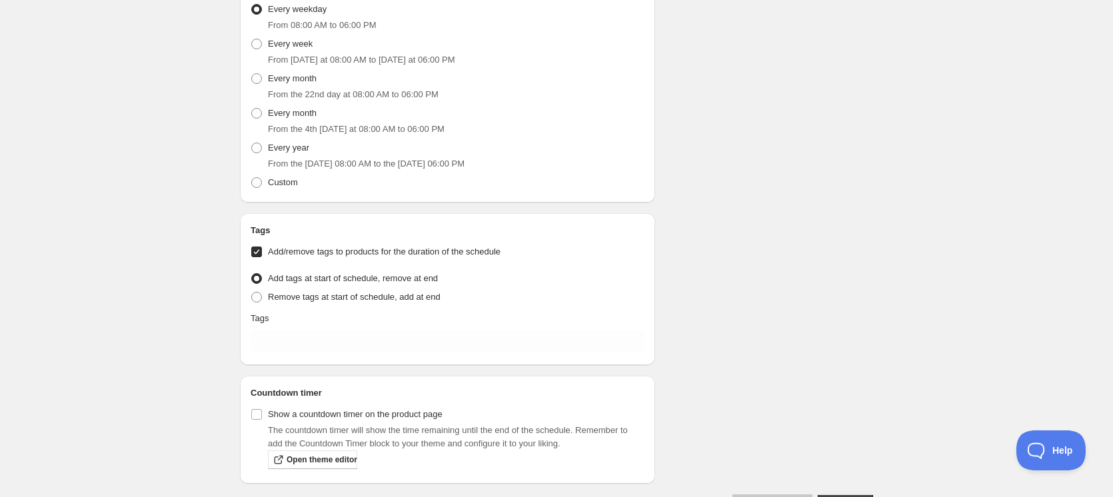
scroll to position [893, 0]
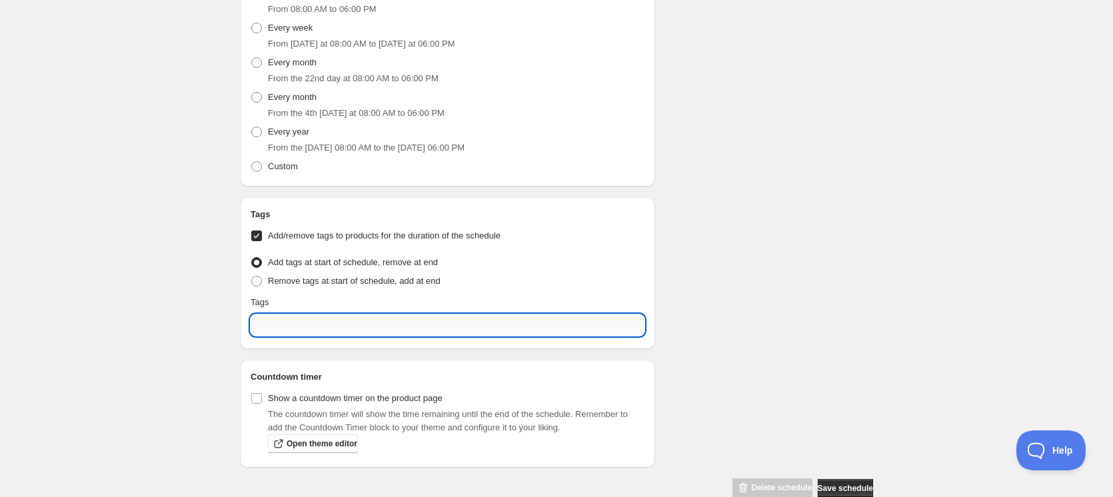
click at [459, 329] on input "text" at bounding box center [448, 325] width 394 height 21
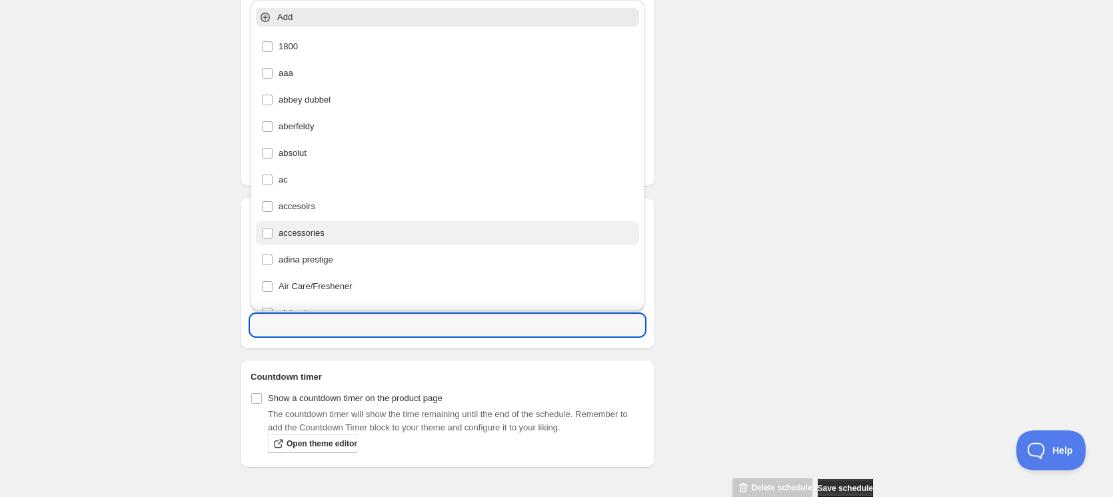
click at [375, 242] on div "accessories" at bounding box center [447, 233] width 373 height 19
type input "accessories"
checkbox input "true"
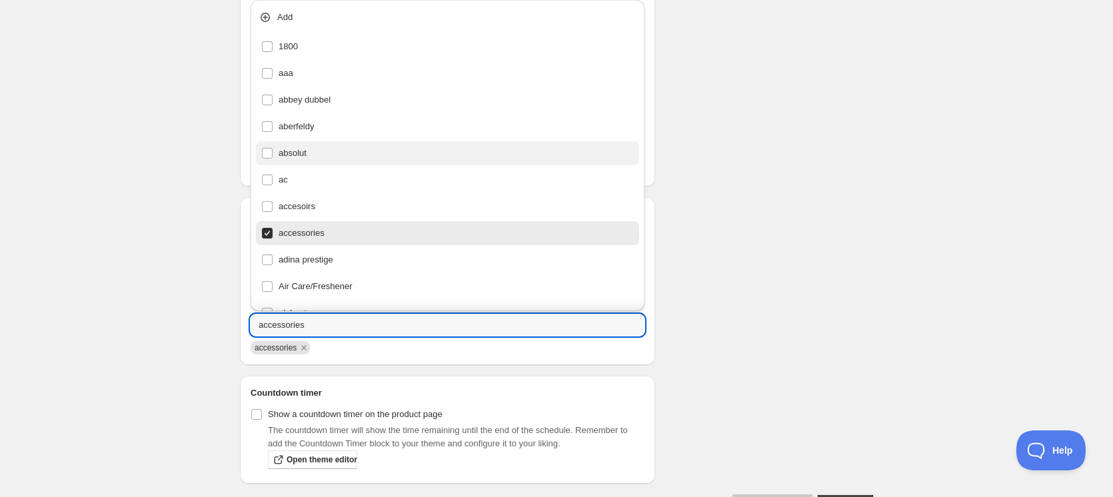
click at [368, 163] on div "absolut" at bounding box center [447, 153] width 383 height 24
type input "absolut"
checkbox input "true"
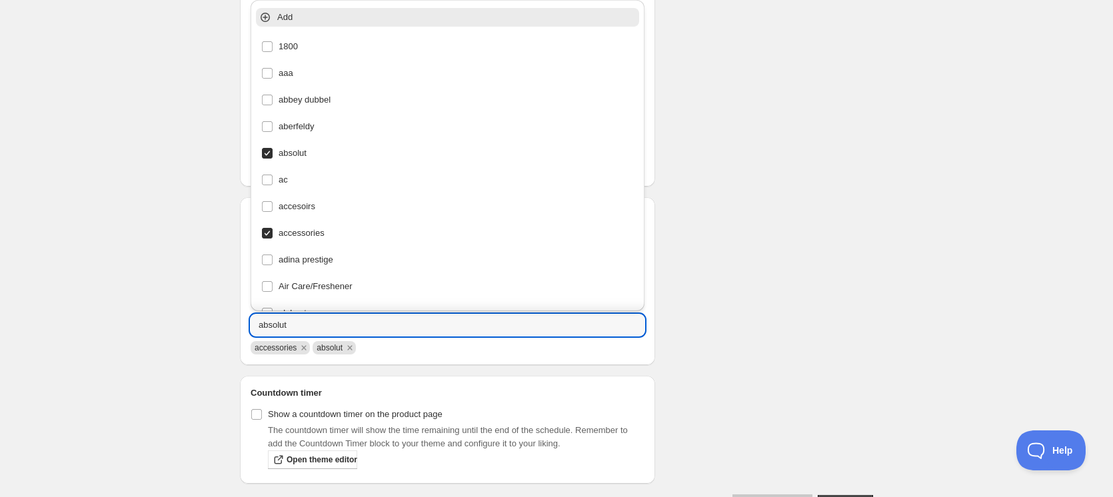
drag, startPoint x: 510, startPoint y: 317, endPoint x: 149, endPoint y: 339, distance: 361.4
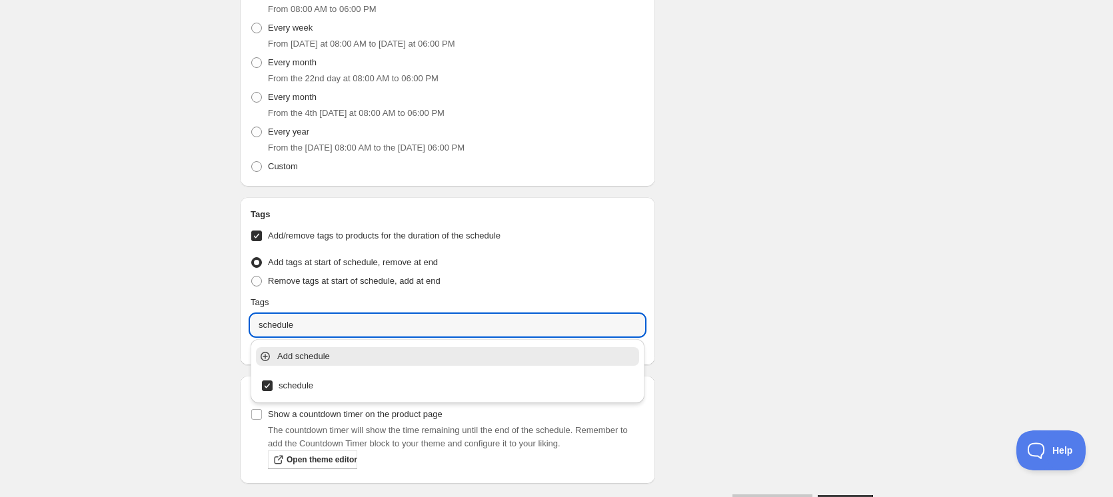
type input "schedule"
drag, startPoint x: 809, startPoint y: 318, endPoint x: 796, endPoint y: 321, distance: 13.1
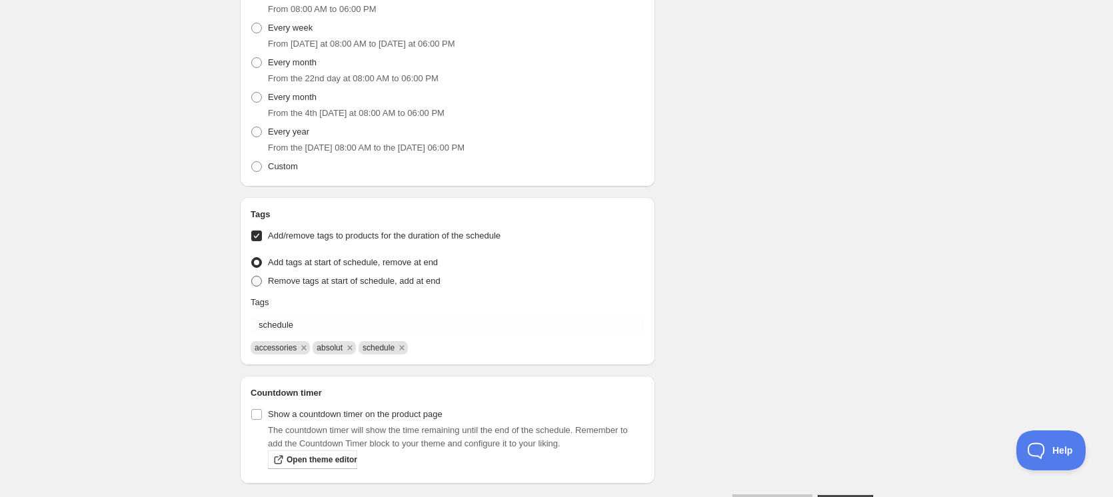
click at [411, 279] on span "Remove tags at start of schedule, add at end" at bounding box center [354, 281] width 173 height 10
click at [252, 277] on input "Remove tags at start of schedule, add at end" at bounding box center [251, 276] width 1 height 1
radio input "true"
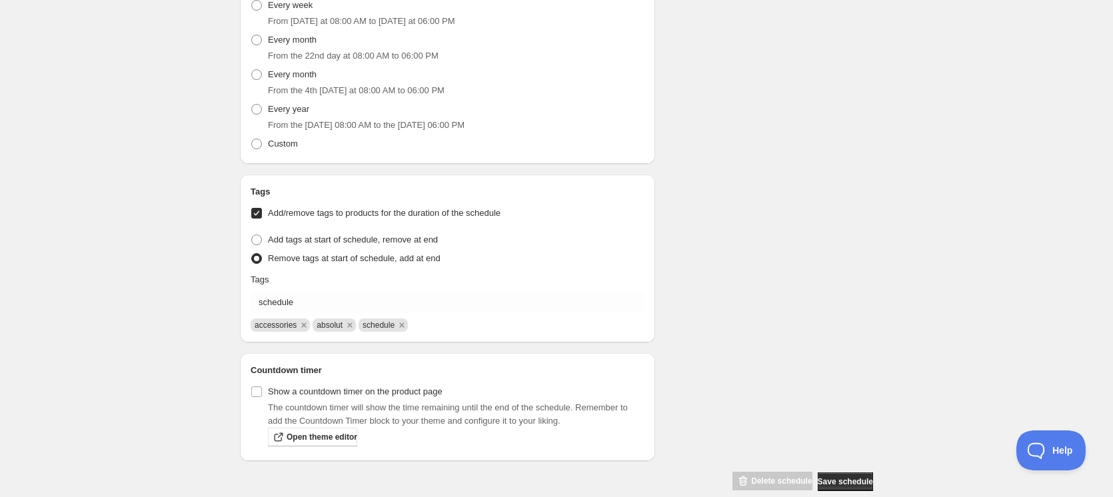
scroll to position [936, 0]
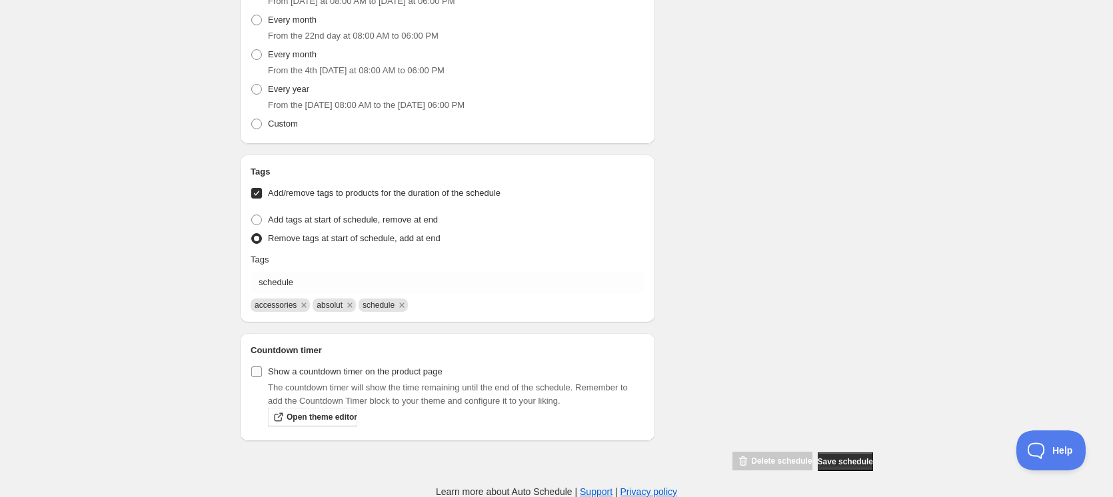
click at [415, 371] on span "Show a countdown timer on the product page" at bounding box center [355, 372] width 175 height 10
click at [262, 371] on input "Show a countdown timer on the product page" at bounding box center [256, 372] width 11 height 11
checkbox input "true"
click at [851, 451] on div "Delete schedule Save schedule" at bounding box center [800, 459] width 146 height 25
click at [853, 453] on button "Save schedule" at bounding box center [845, 462] width 55 height 19
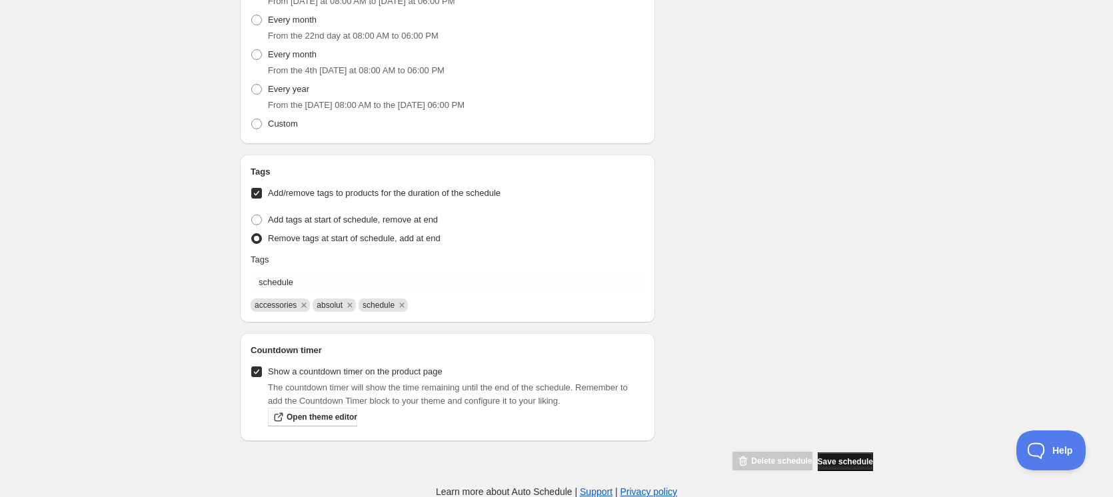
scroll to position [1041, 0]
click at [853, 453] on button "Save schedule" at bounding box center [845, 462] width 55 height 19
click at [854, 455] on button "Save schedule" at bounding box center [845, 462] width 55 height 19
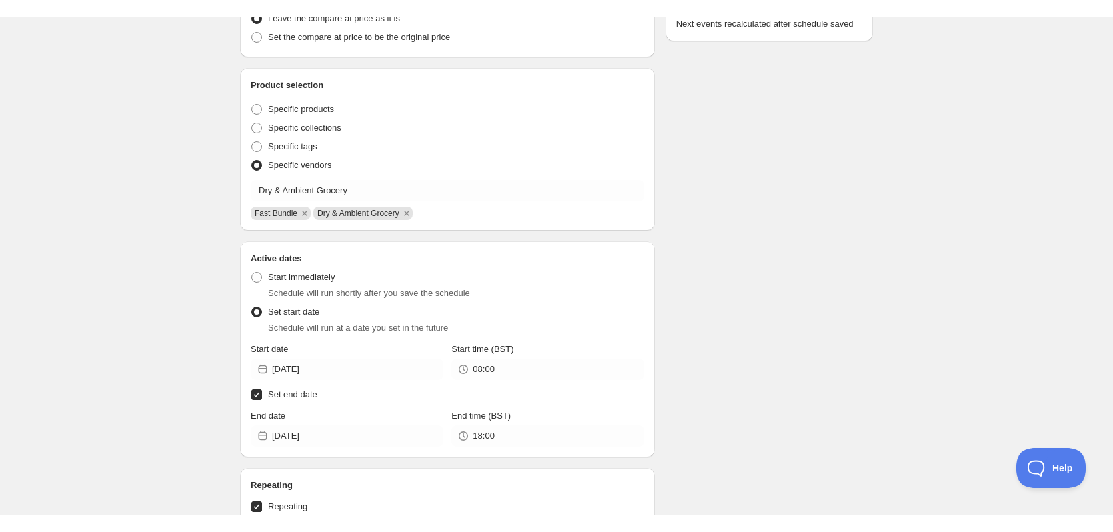
scroll to position [241, 0]
